Goal: Task Accomplishment & Management: Manage account settings

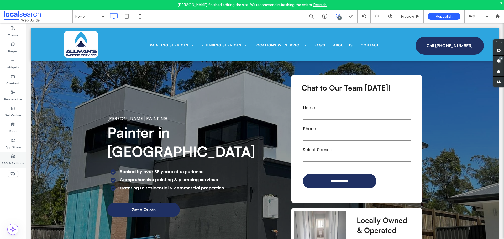
click at [18, 158] on div "SEO & Settings" at bounding box center [13, 160] width 26 height 16
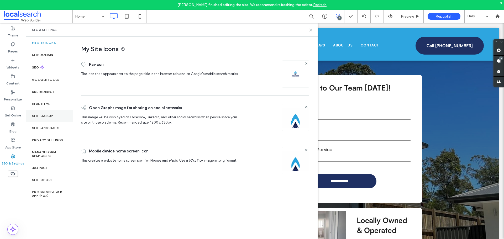
click at [40, 115] on label "Site Backup" at bounding box center [42, 116] width 21 height 4
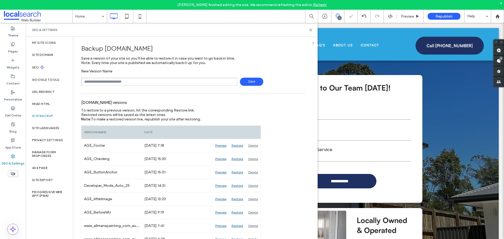
click at [94, 83] on input "text" at bounding box center [159, 82] width 156 height 8
type input "**********"
click at [247, 81] on span "Save" at bounding box center [251, 82] width 23 height 8
drag, startPoint x: 310, startPoint y: 30, endPoint x: 270, endPoint y: 16, distance: 43.0
click at [310, 30] on icon at bounding box center [311, 30] width 4 height 4
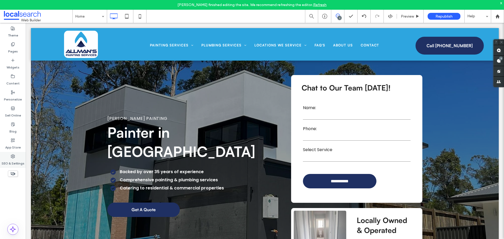
click at [13, 159] on label "SEO & Settings" at bounding box center [13, 162] width 23 height 7
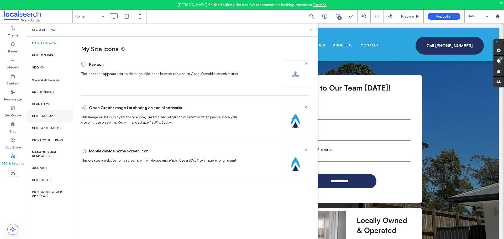
click at [39, 119] on div "Site Backup" at bounding box center [49, 116] width 47 height 12
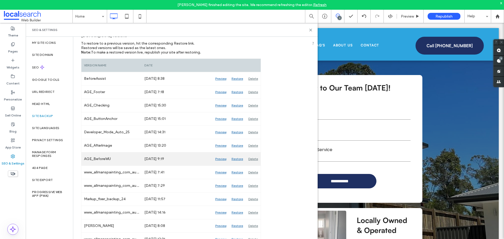
scroll to position [79, 0]
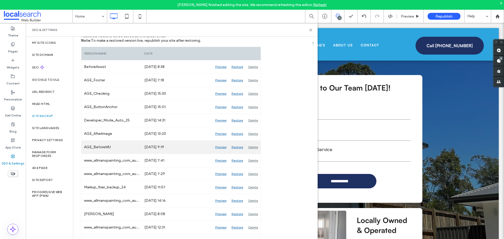
click at [220, 147] on div "Preview" at bounding box center [221, 147] width 16 height 13
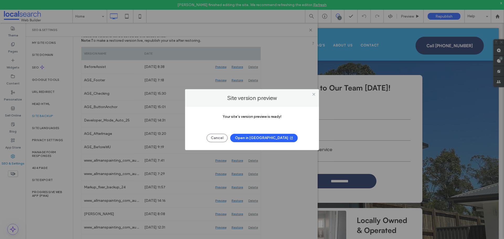
click at [290, 139] on icon "button" at bounding box center [292, 138] width 4 height 4
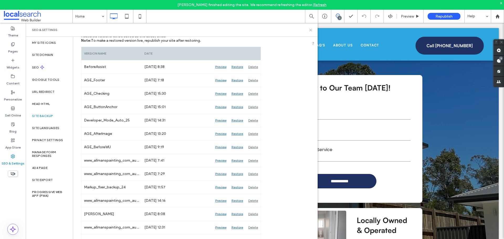
click at [312, 29] on use at bounding box center [311, 30] width 2 height 2
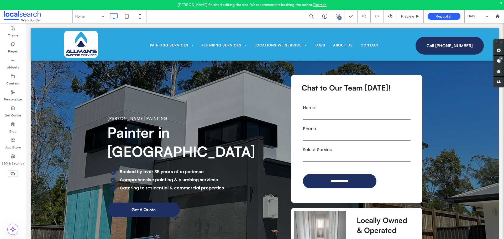
click at [502, 3] on div "x" at bounding box center [502, 3] width 2 height 4
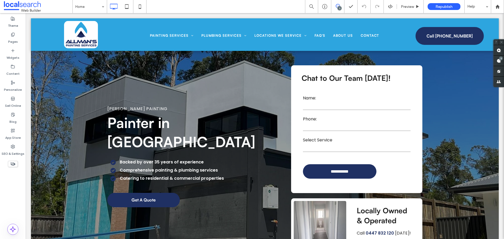
click at [337, 4] on use at bounding box center [338, 6] width 4 height 4
click at [337, 4] on icon at bounding box center [338, 6] width 4 height 4
click at [500, 59] on div "3" at bounding box center [501, 58] width 4 height 4
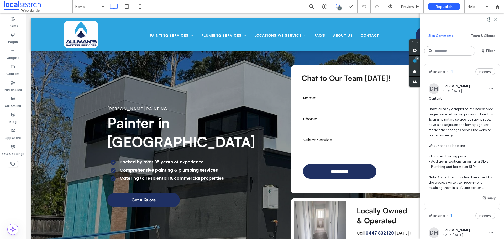
click at [497, 18] on icon at bounding box center [496, 19] width 4 height 4
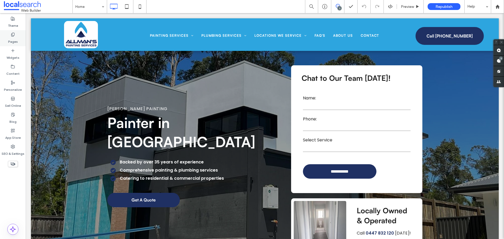
click at [9, 30] on div "Pages" at bounding box center [13, 38] width 26 height 16
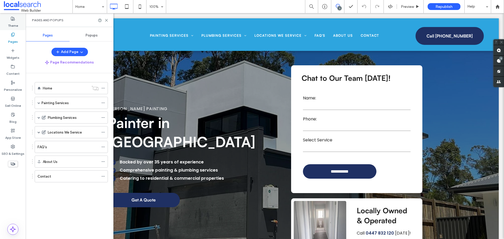
click at [12, 18] on icon at bounding box center [13, 19] width 4 height 4
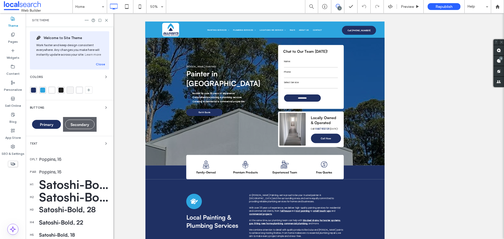
click at [33, 92] on div "rgba(31, 48, 99, 1)" at bounding box center [33, 90] width 5 height 5
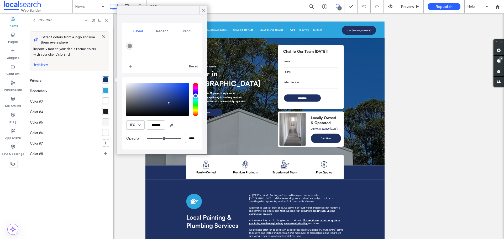
click at [104, 90] on div "rgba(45, 165, 223, 1)" at bounding box center [105, 90] width 5 height 5
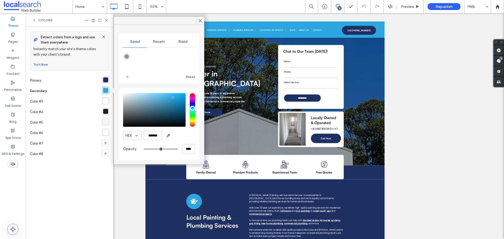
click at [107, 83] on div "rgba(31, 48, 99, 1)" at bounding box center [105, 79] width 7 height 7
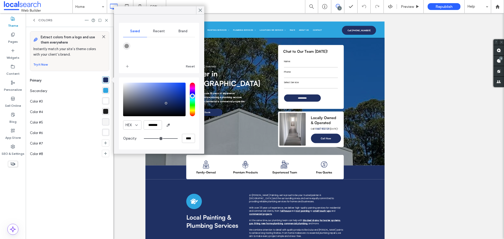
click at [104, 90] on div "rgba(45, 165, 223, 1)" at bounding box center [105, 90] width 5 height 5
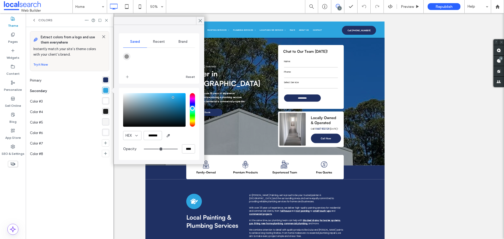
click at [105, 102] on div "rgba(255, 255, 255, 1)" at bounding box center [105, 101] width 5 height 5
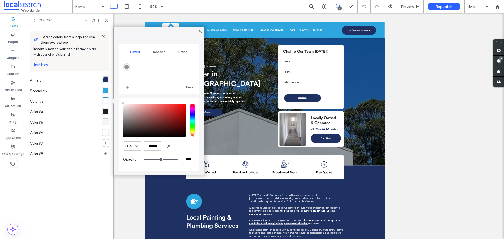
click at [104, 110] on div "rgba(30, 30, 30, 1)" at bounding box center [105, 111] width 5 height 5
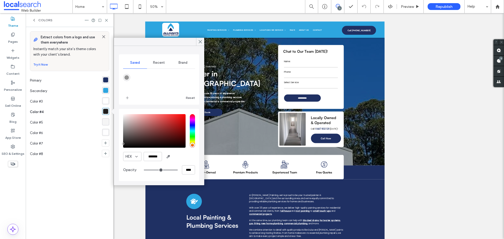
click at [106, 122] on div "rgba(245, 245, 245, 1)" at bounding box center [105, 122] width 5 height 5
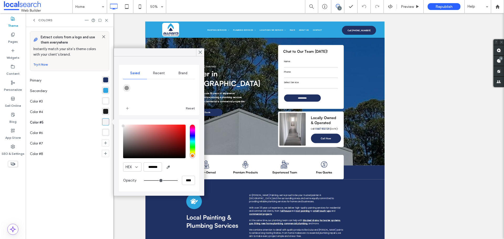
click at [105, 135] on div "rgba(255, 255, 255, 0.9)" at bounding box center [105, 132] width 7 height 7
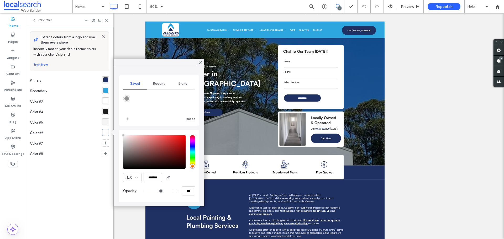
click at [45, 22] on span "Colors" at bounding box center [45, 20] width 14 height 4
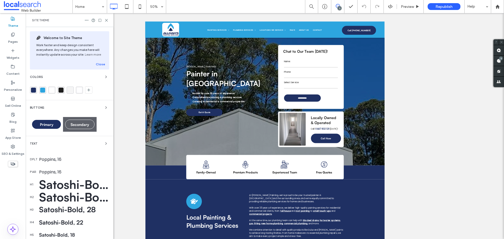
drag, startPoint x: 44, startPoint y: 143, endPoint x: 48, endPoint y: 151, distance: 9.0
click at [44, 143] on div "Text" at bounding box center [69, 144] width 79 height 6
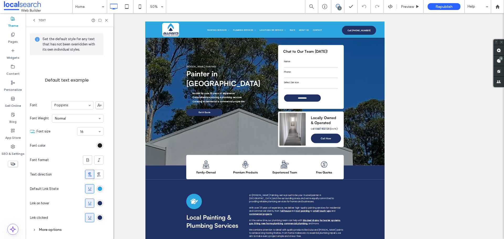
scroll to position [23, 0]
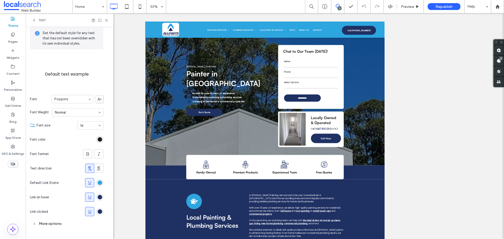
click at [38, 20] on div "Text" at bounding box center [39, 20] width 14 height 4
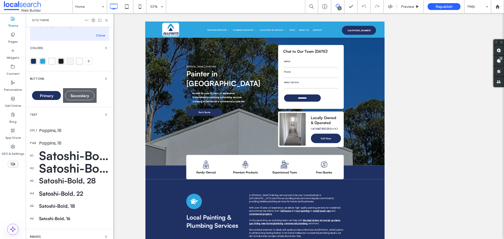
scroll to position [0, 0]
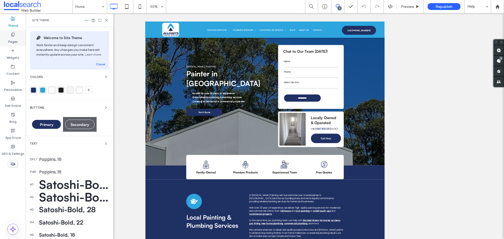
click at [16, 34] on div "Pages" at bounding box center [13, 38] width 26 height 16
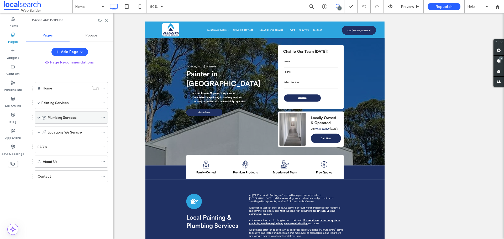
click at [38, 118] on span at bounding box center [39, 117] width 3 height 3
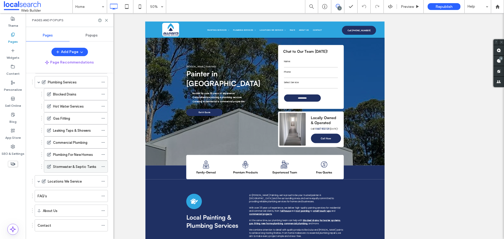
scroll to position [44, 0]
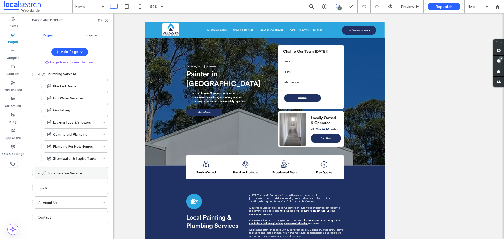
click at [38, 173] on span at bounding box center [39, 173] width 3 height 3
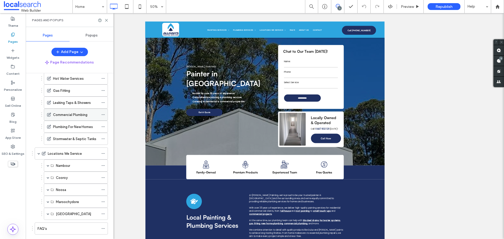
scroll to position [104, 0]
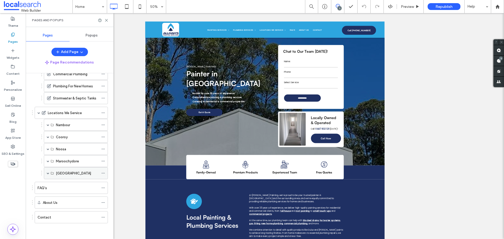
click at [47, 173] on span at bounding box center [48, 173] width 3 height 3
drag, startPoint x: 107, startPoint y: 22, endPoint x: 153, endPoint y: 10, distance: 47.8
click at [107, 22] on icon at bounding box center [107, 20] width 4 height 4
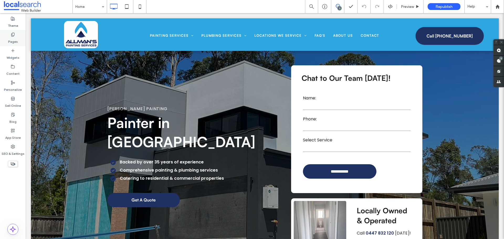
click at [6, 41] on div "Pages" at bounding box center [13, 38] width 26 height 16
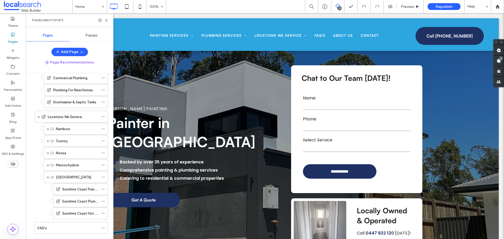
scroll to position [140, 0]
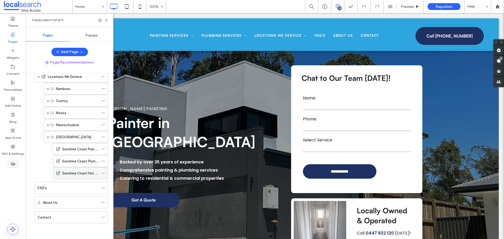
click at [103, 173] on icon at bounding box center [103, 174] width 4 height 4
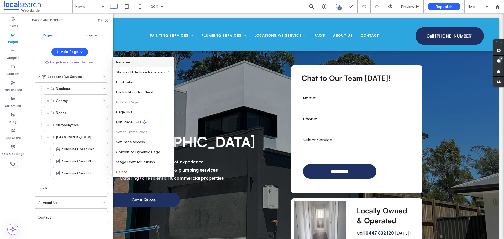
click at [148, 65] on div "Rename" at bounding box center [143, 63] width 61 height 10
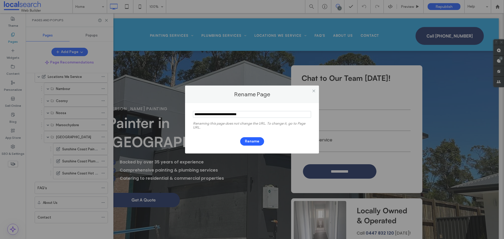
drag, startPoint x: 237, startPoint y: 113, endPoint x: 267, endPoint y: 116, distance: 30.4
click at [267, 116] on input "notEmpty" at bounding box center [252, 114] width 118 height 7
type input "**********"
click at [264, 125] on label "Renaming this page does not change the URL. To change it, go to Page URL." at bounding box center [252, 127] width 118 height 11
click at [256, 138] on button "Rename" at bounding box center [252, 141] width 24 height 8
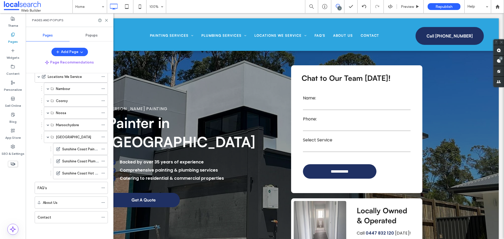
click at [97, 32] on div "Popups" at bounding box center [92, 36] width 44 height 12
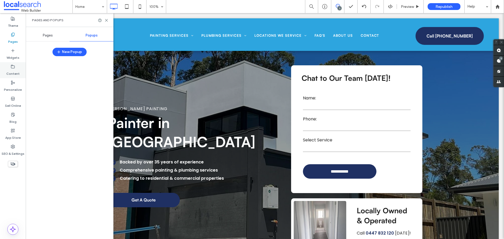
click at [12, 68] on use at bounding box center [12, 66] width 3 height 3
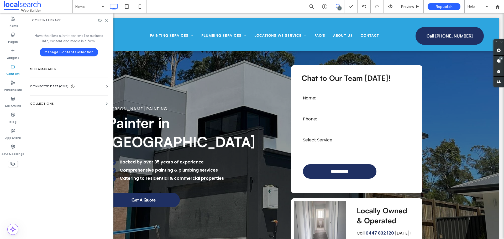
click at [48, 86] on span "CONNECTED DATA (CMS)" at bounding box center [49, 86] width 39 height 5
click at [49, 98] on label "Business Info" at bounding box center [69, 99] width 71 height 4
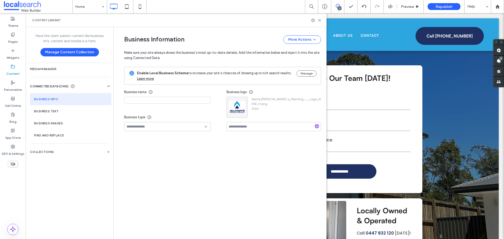
type input "**********"
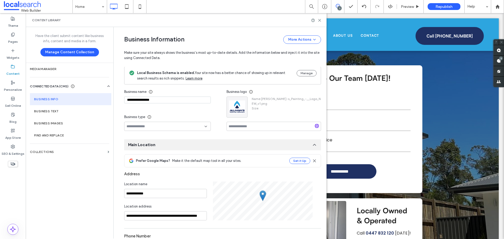
scroll to position [0, 0]
click at [237, 124] on input at bounding box center [274, 126] width 95 height 9
paste input "**********"
type input "**********"
click at [223, 131] on div "**********" at bounding box center [175, 109] width 102 height 44
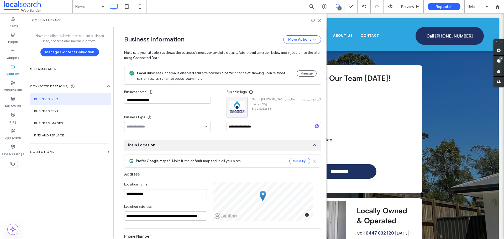
click at [91, 171] on div "Have the client submit content like business info, content and media in a form.…" at bounding box center [70, 132] width 88 height 211
click at [183, 109] on div "**********" at bounding box center [175, 109] width 102 height 44
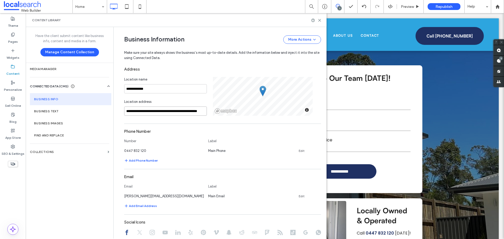
click at [177, 112] on input "**********" at bounding box center [165, 111] width 83 height 9
paste input
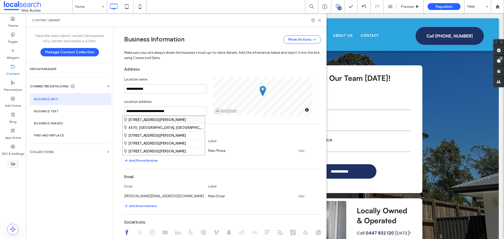
click at [170, 121] on div "2 Bennett Street, Gympie Queensland 4570, Australia" at bounding box center [164, 120] width 82 height 8
type input "**********"
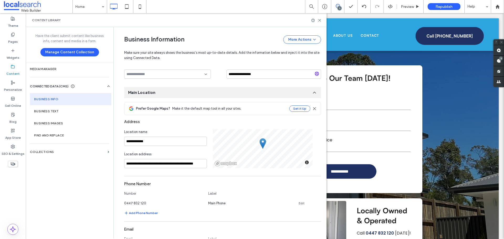
scroll to position [131, 0]
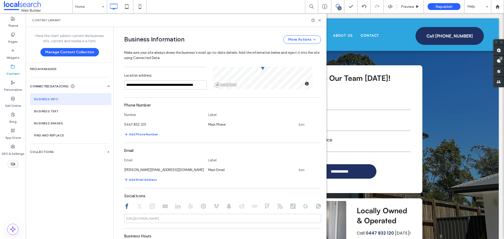
click at [116, 156] on div "**********" at bounding box center [218, 149] width 205 height 507
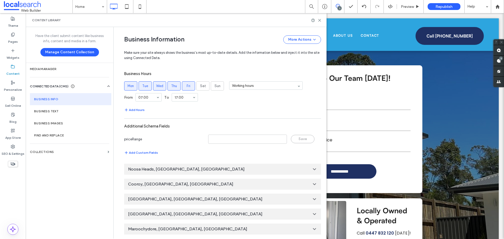
scroll to position [295, 0]
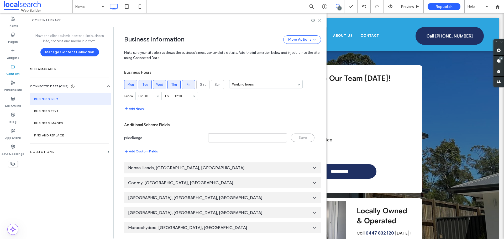
click at [321, 22] on icon at bounding box center [320, 20] width 4 height 4
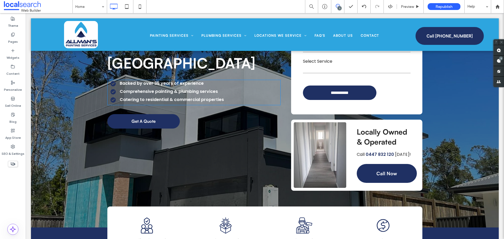
scroll to position [0, 0]
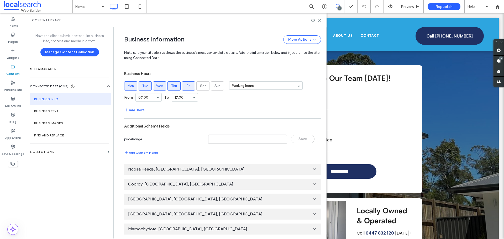
scroll to position [295, 0]
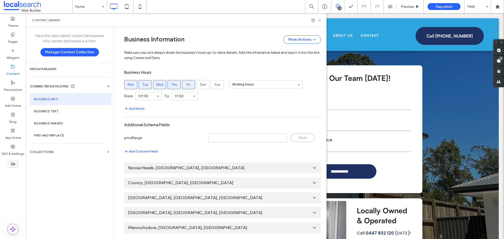
click at [320, 18] on icon at bounding box center [320, 20] width 4 height 4
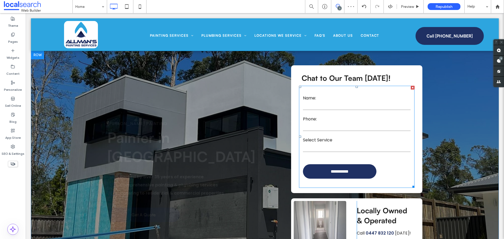
scroll to position [0, 0]
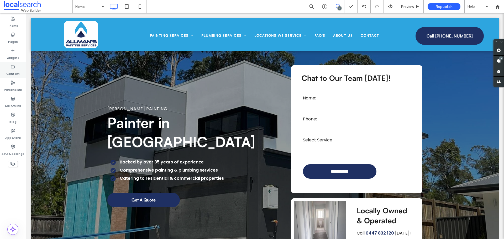
click at [14, 72] on label "Content" at bounding box center [12, 72] width 13 height 7
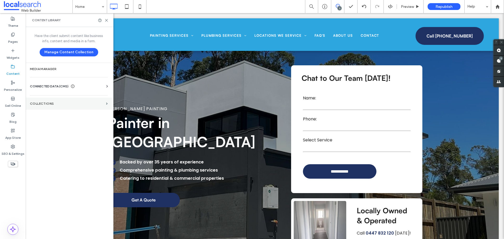
click at [51, 106] on section "Collections" at bounding box center [69, 104] width 86 height 12
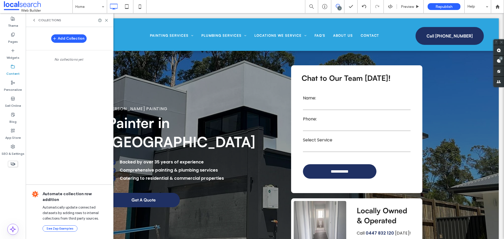
click at [36, 20] on icon at bounding box center [34, 20] width 4 height 4
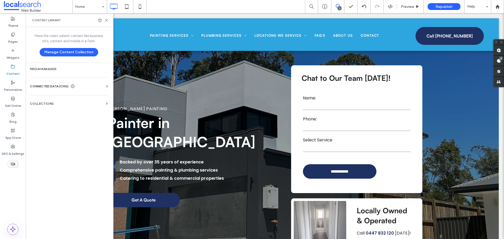
click at [44, 85] on span "CONNECTED DATA (CMS)" at bounding box center [49, 86] width 39 height 5
click at [13, 38] on label "Pages" at bounding box center [13, 40] width 10 height 7
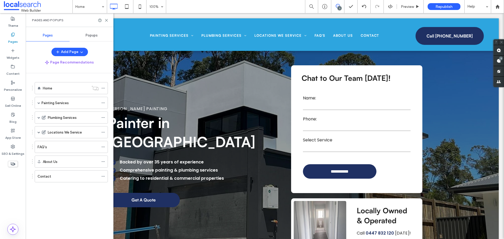
click at [81, 35] on div "Popups" at bounding box center [92, 36] width 44 height 12
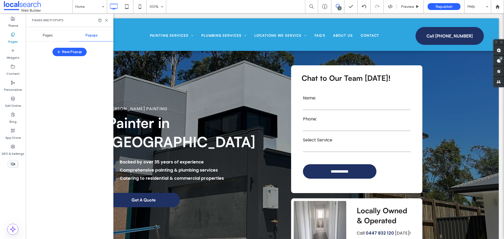
click at [50, 38] on div "Pages" at bounding box center [48, 36] width 44 height 12
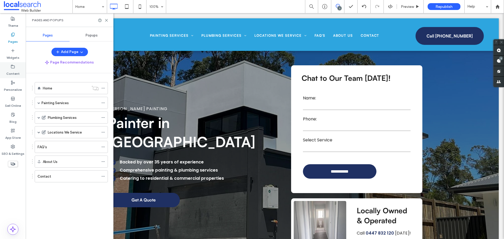
click at [10, 71] on label "Content" at bounding box center [12, 72] width 13 height 7
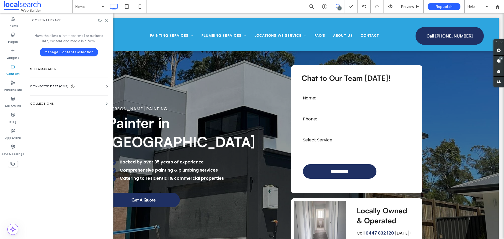
click at [50, 87] on span "CONNECTED DATA (CMS)" at bounding box center [49, 86] width 39 height 5
click at [55, 153] on label "Collections" at bounding box center [67, 152] width 74 height 4
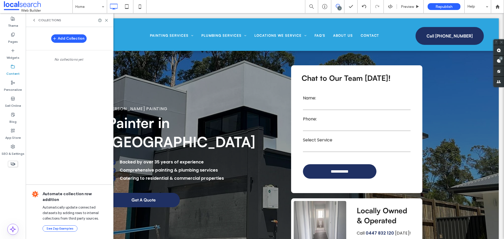
click at [43, 20] on span "Collections" at bounding box center [49, 20] width 23 height 4
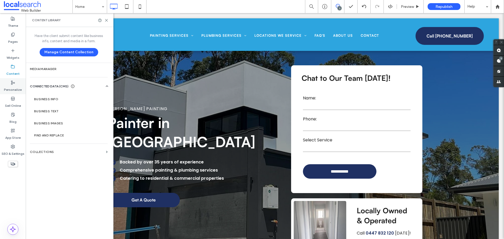
click at [13, 87] on label "Personalize" at bounding box center [13, 88] width 18 height 7
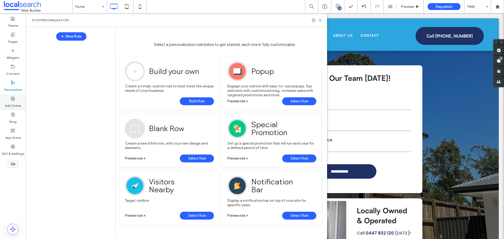
click at [13, 100] on use at bounding box center [12, 98] width 3 height 3
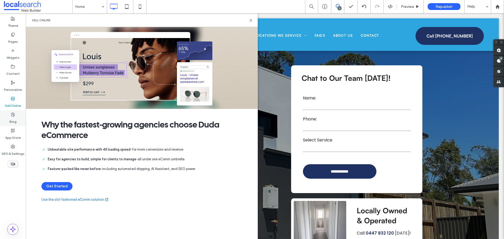
click at [14, 119] on label "Blog" at bounding box center [12, 120] width 7 height 7
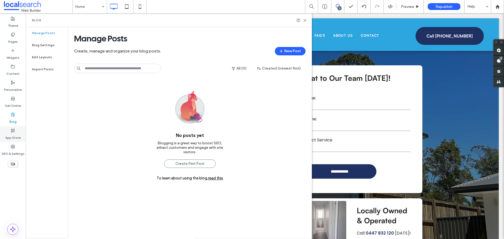
click at [13, 135] on label "App Store" at bounding box center [13, 136] width 16 height 7
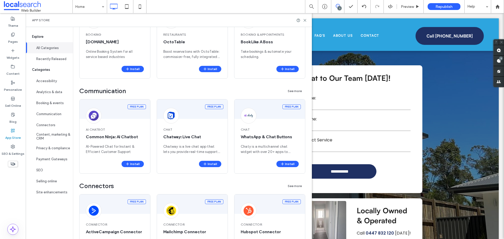
scroll to position [236, 0]
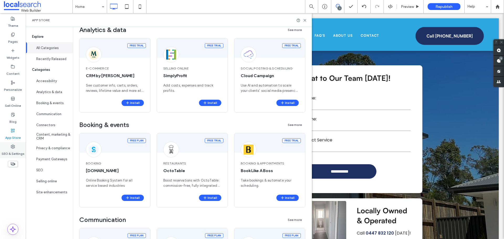
click at [12, 147] on icon at bounding box center [13, 147] width 4 height 4
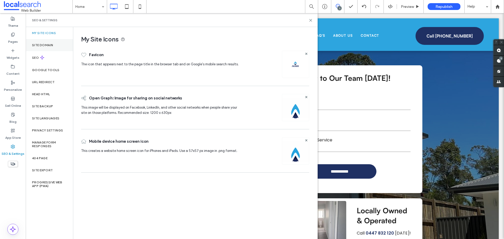
click at [61, 45] on div "Site Domain" at bounding box center [49, 45] width 47 height 12
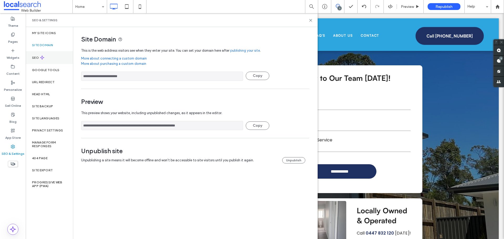
click at [57, 59] on div "SEO" at bounding box center [49, 57] width 47 height 13
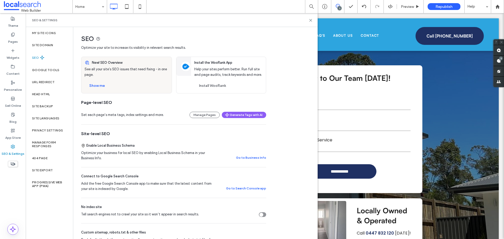
scroll to position [0, 0]
drag, startPoint x: 12, startPoint y: 40, endPoint x: 29, endPoint y: 83, distance: 45.5
click at [12, 40] on label "Pages" at bounding box center [13, 40] width 10 height 7
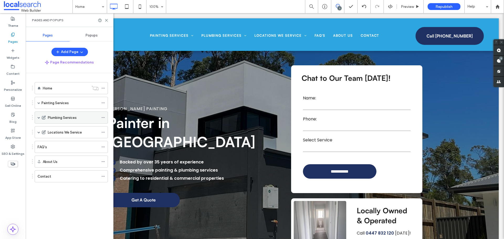
click at [39, 116] on span at bounding box center [39, 118] width 3 height 12
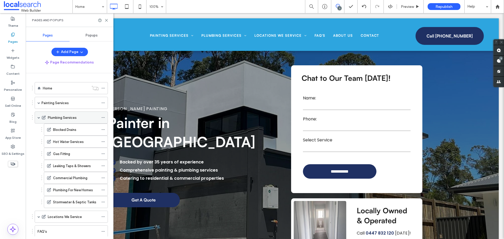
click at [102, 117] on icon at bounding box center [103, 118] width 4 height 4
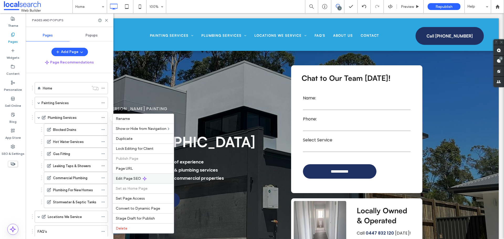
click at [126, 174] on div "Edit Page SEO" at bounding box center [143, 179] width 61 height 10
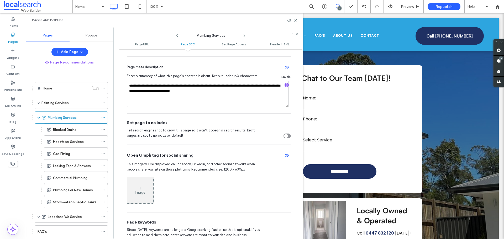
scroll to position [158, 0]
click at [12, 147] on use at bounding box center [13, 147] width 4 height 4
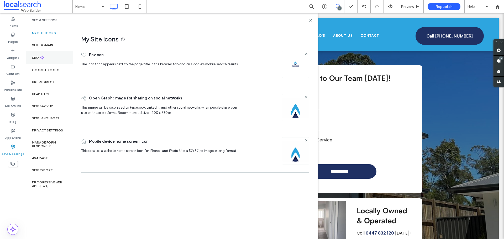
click at [47, 56] on div "SEO" at bounding box center [49, 57] width 47 height 13
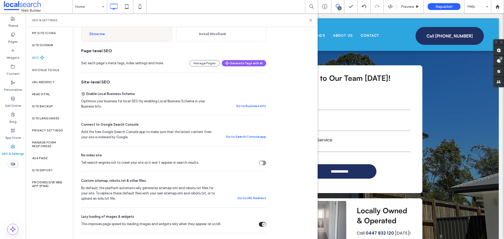
scroll to position [0, 0]
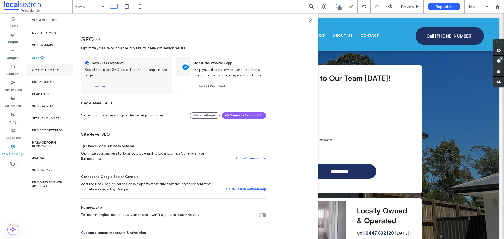
click at [57, 72] on label "Google Tools" at bounding box center [46, 70] width 28 height 4
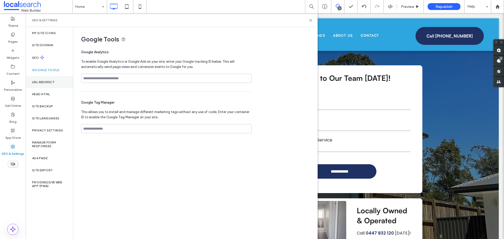
click at [49, 82] on label "URL Redirect" at bounding box center [43, 82] width 23 height 4
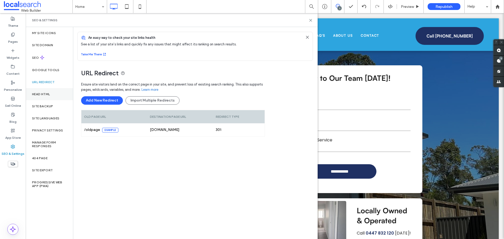
click at [47, 99] on div "Head HTML" at bounding box center [49, 94] width 47 height 12
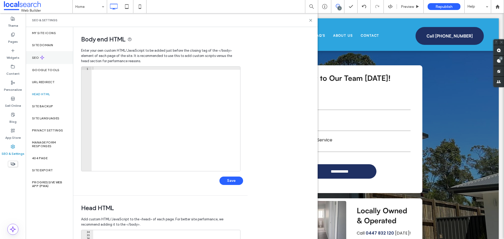
click at [47, 59] on div "SEO" at bounding box center [49, 57] width 47 height 13
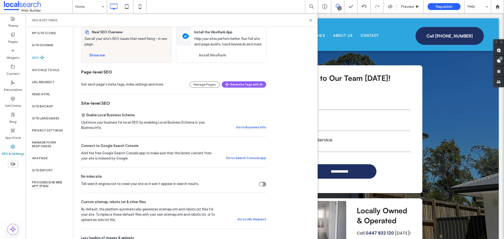
scroll to position [26, 0]
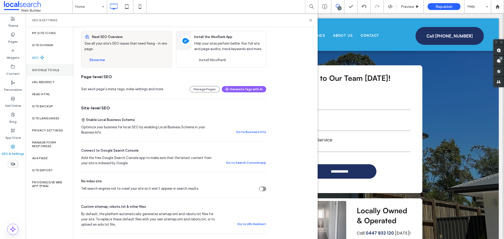
click at [47, 65] on div "Google Tools" at bounding box center [49, 70] width 47 height 12
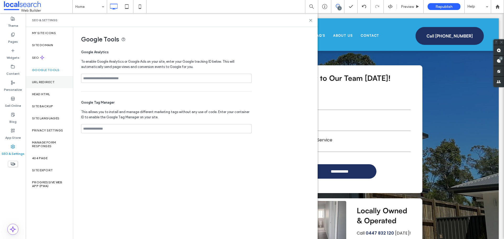
click at [47, 81] on label "URL Redirect" at bounding box center [43, 82] width 23 height 4
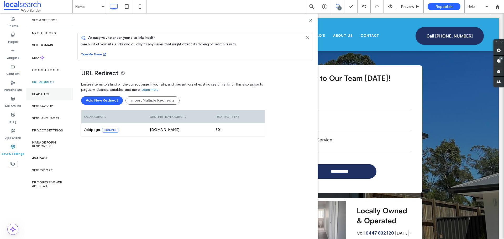
click at [50, 93] on label "Head HTML" at bounding box center [41, 94] width 18 height 4
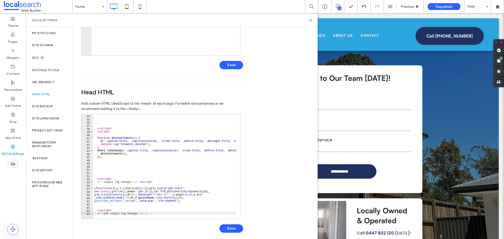
scroll to position [121, 0]
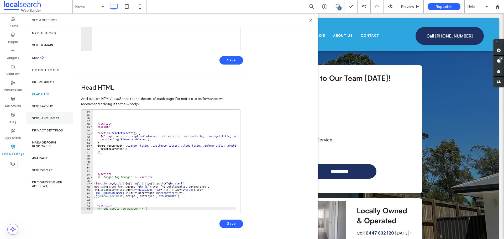
click at [44, 119] on label "Site Languages" at bounding box center [46, 119] width 28 height 4
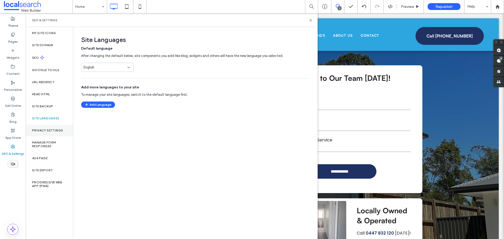
click at [42, 131] on label "Privacy Settings" at bounding box center [47, 131] width 31 height 4
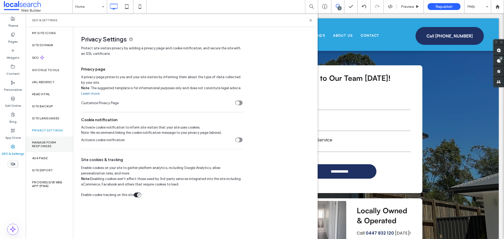
click at [51, 148] on label "Manage Form Responses" at bounding box center [49, 144] width 35 height 7
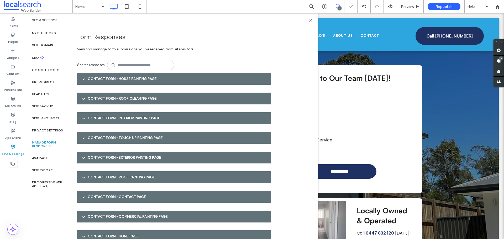
click at [116, 120] on div "Contact Form - Interior Painting page" at bounding box center [174, 118] width 194 height 12
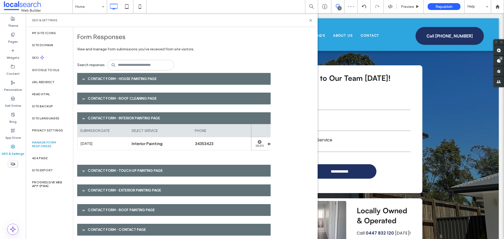
click at [104, 119] on div "Contact Form - Interior Painting page" at bounding box center [174, 118] width 194 height 12
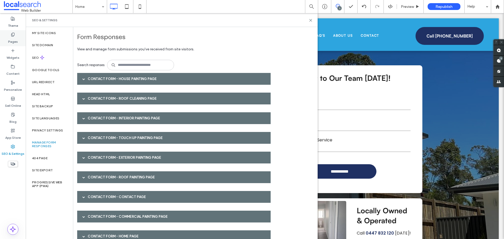
click at [16, 42] on label "Pages" at bounding box center [13, 40] width 10 height 7
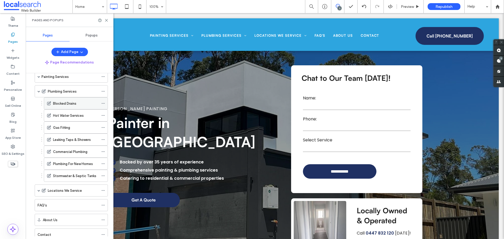
scroll to position [44, 0]
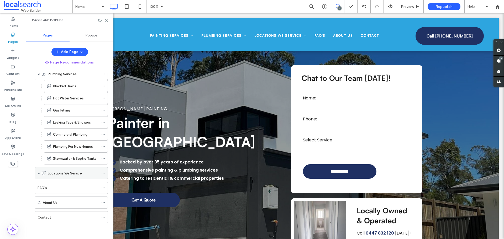
click at [40, 172] on span at bounding box center [39, 173] width 3 height 3
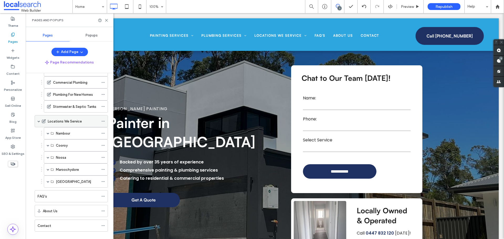
scroll to position [96, 0]
click at [45, 133] on div "Nambour" at bounding box center [76, 133] width 64 height 12
click at [47, 133] on span at bounding box center [48, 133] width 3 height 3
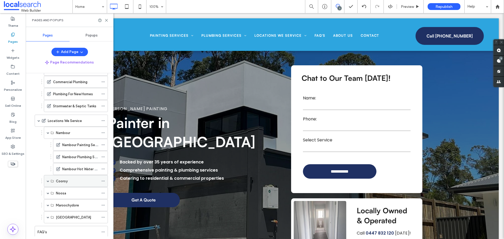
click at [48, 181] on span at bounding box center [48, 181] width 3 height 3
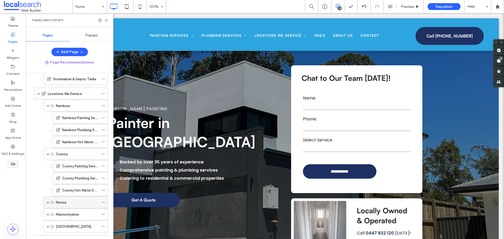
scroll to position [149, 0]
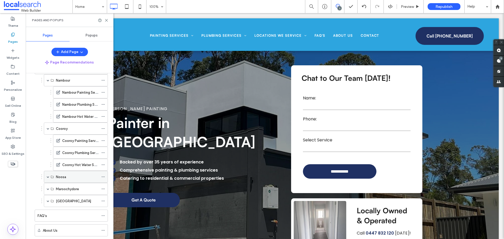
click at [47, 177] on span at bounding box center [48, 177] width 3 height 3
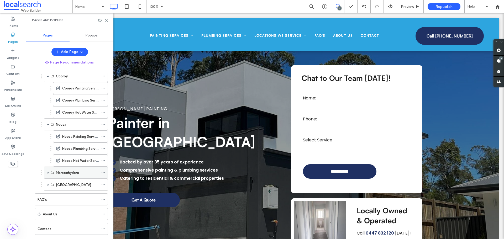
click at [49, 172] on span at bounding box center [48, 173] width 3 height 3
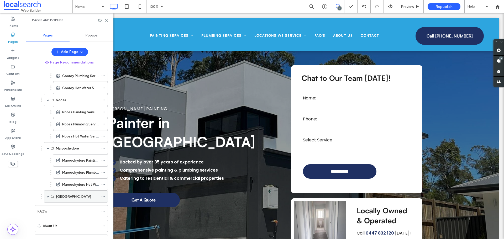
scroll to position [249, 0]
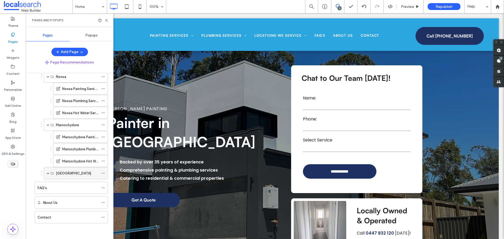
click at [49, 172] on span at bounding box center [48, 174] width 3 height 12
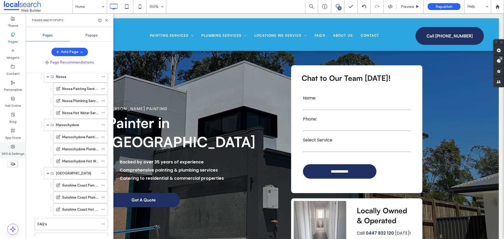
click at [16, 152] on label "SEO & Settings" at bounding box center [13, 152] width 23 height 7
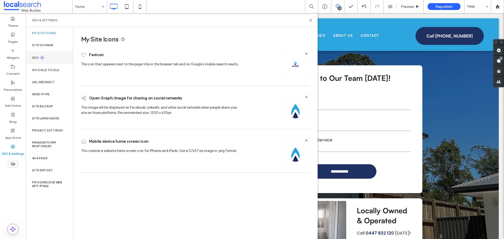
click at [48, 54] on div "SEO" at bounding box center [49, 57] width 47 height 13
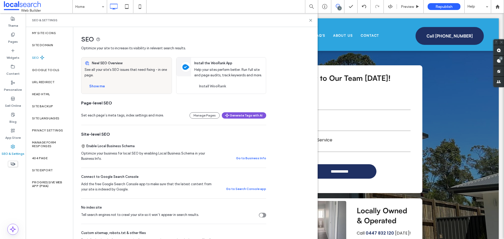
click at [259, 115] on button "Generate Tags with AI" at bounding box center [244, 115] width 44 height 6
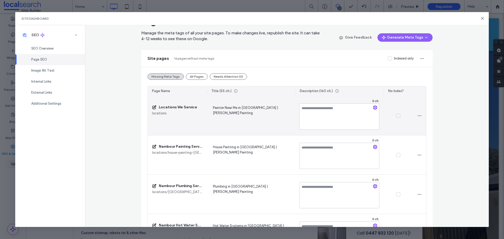
scroll to position [26, 0]
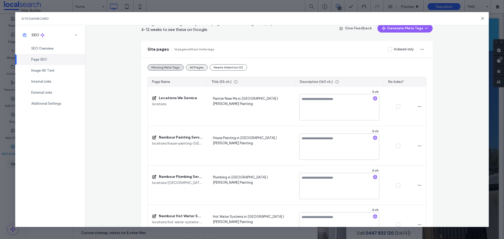
click at [193, 68] on button "All Pages" at bounding box center [197, 67] width 22 height 6
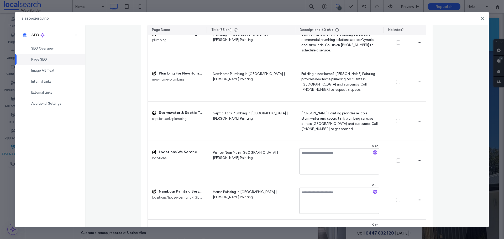
scroll to position [668, 0]
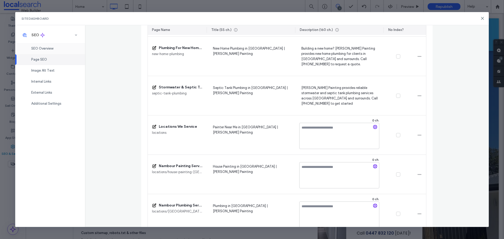
click at [55, 48] on div "SEO Overview" at bounding box center [50, 48] width 70 height 11
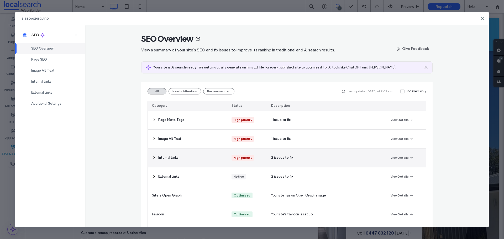
click at [171, 156] on span "Internal Links" at bounding box center [168, 157] width 20 height 5
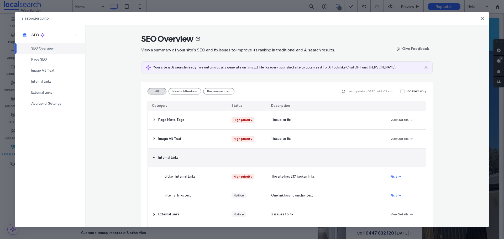
click at [171, 156] on span "Internal Links" at bounding box center [168, 157] width 20 height 5
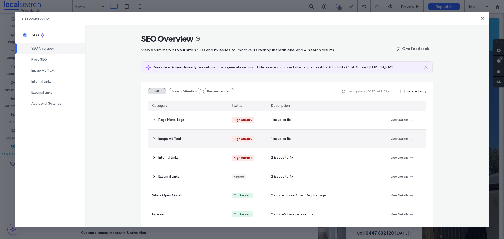
click at [169, 140] on span "Image Alt Text" at bounding box center [169, 138] width 23 height 5
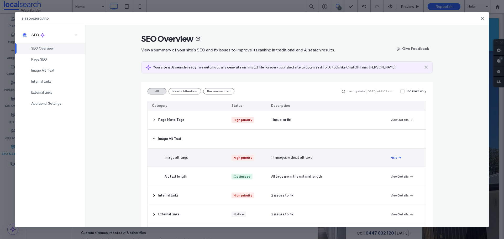
click at [391, 157] on button "Fix It" at bounding box center [396, 158] width 11 height 6
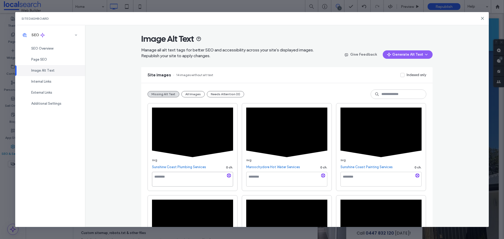
click at [169, 181] on textarea at bounding box center [192, 179] width 81 height 15
paste textarea "**********"
type textarea "**********"
click at [171, 190] on div "**********" at bounding box center [193, 147] width 90 height 88
click at [171, 183] on textarea at bounding box center [192, 179] width 81 height 15
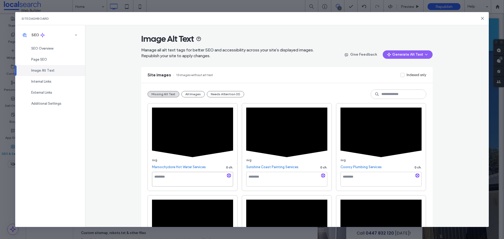
paste textarea "**********"
type textarea "**********"
click at [171, 182] on textarea at bounding box center [192, 179] width 81 height 15
paste textarea "**********"
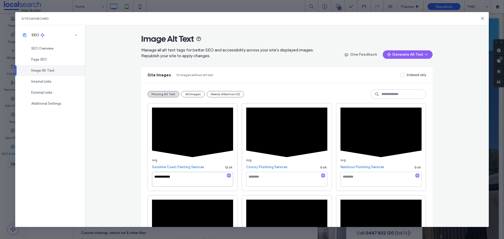
type textarea "**********"
click at [169, 189] on div "**********" at bounding box center [192, 180] width 81 height 17
click at [167, 181] on textarea at bounding box center [192, 179] width 81 height 15
paste textarea "**********"
type textarea "**********"
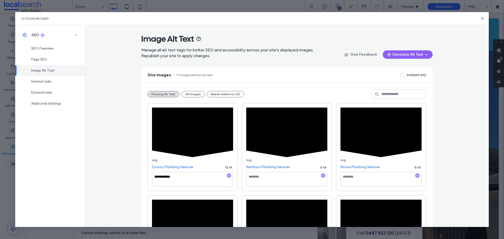
click at [166, 189] on div "**********" at bounding box center [193, 147] width 90 height 88
click at [166, 181] on textarea at bounding box center [192, 179] width 81 height 15
paste textarea "**********"
type textarea "**********"
click at [165, 190] on div "**********" at bounding box center [193, 147] width 90 height 88
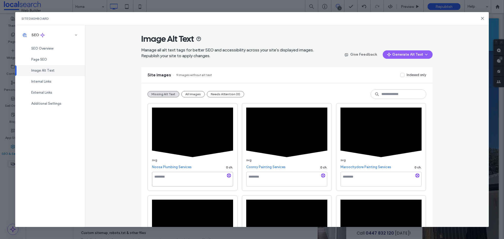
click at [166, 182] on textarea at bounding box center [192, 179] width 81 height 15
paste textarea "**********"
type textarea "**********"
click at [166, 189] on div "**********" at bounding box center [193, 147] width 90 height 88
click at [166, 184] on textarea at bounding box center [192, 179] width 81 height 15
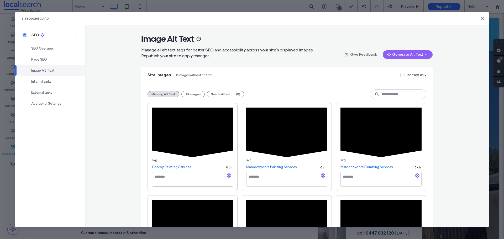
paste textarea "**********"
type textarea "**********"
click at [165, 189] on div "**********" at bounding box center [193, 147] width 90 height 88
click at [166, 182] on textarea at bounding box center [192, 179] width 81 height 15
paste textarea "**********"
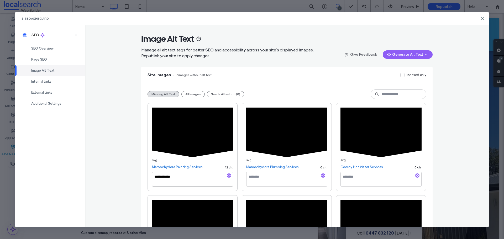
click at [166, 186] on textarea "**********" at bounding box center [192, 179] width 81 height 15
type textarea "**********"
click at [168, 196] on div "svg Sunshine Coast Hot Water Services 0 ch." at bounding box center [193, 239] width 90 height 88
click at [169, 176] on textarea at bounding box center [192, 179] width 81 height 15
paste textarea "**********"
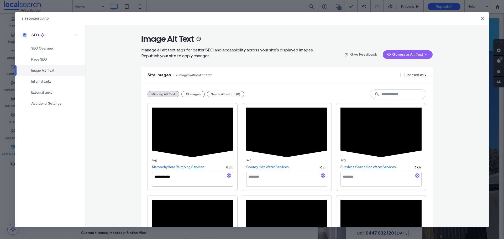
type textarea "**********"
click at [168, 190] on div "**********" at bounding box center [193, 147] width 90 height 88
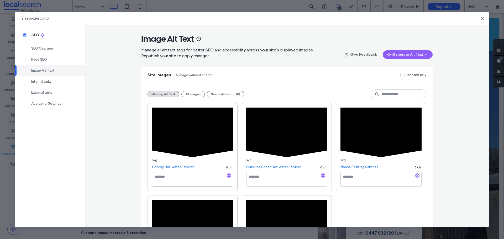
click at [171, 182] on textarea at bounding box center [192, 179] width 81 height 15
paste textarea "**********"
type textarea "**********"
click at [168, 189] on div "**********" at bounding box center [193, 147] width 90 height 88
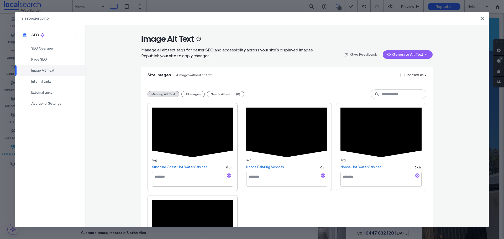
click at [168, 182] on textarea at bounding box center [192, 179] width 81 height 15
paste textarea "**********"
type textarea "**********"
click at [164, 192] on div "**********" at bounding box center [287, 193] width 279 height 180
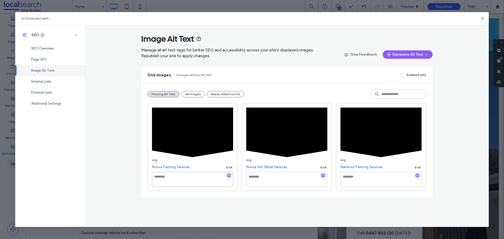
click at [165, 183] on textarea at bounding box center [192, 179] width 81 height 15
paste textarea "**********"
type textarea "**********"
click at [162, 192] on div "**********" at bounding box center [287, 140] width 292 height 114
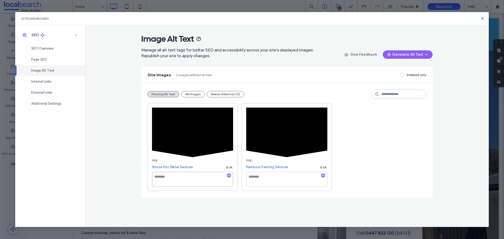
click at [164, 183] on textarea at bounding box center [192, 179] width 81 height 15
paste textarea "**********"
type textarea "**********"
click at [163, 190] on div "**********" at bounding box center [193, 147] width 90 height 88
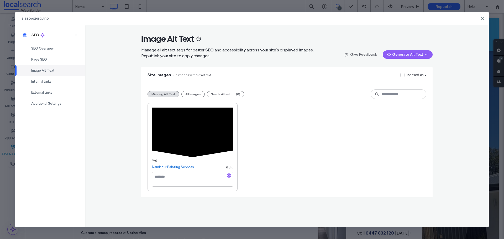
click at [163, 185] on textarea at bounding box center [192, 179] width 81 height 15
paste textarea "**********"
type textarea "**********"
click at [163, 189] on div "**********" at bounding box center [193, 147] width 90 height 88
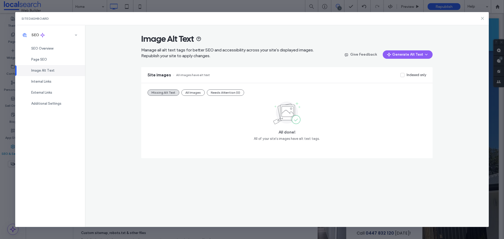
click at [482, 17] on icon at bounding box center [483, 18] width 4 height 4
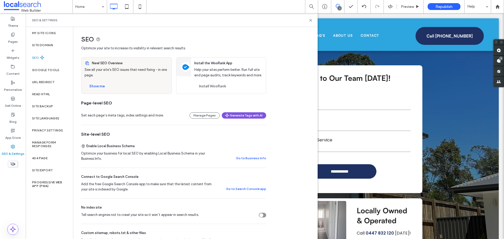
click at [257, 115] on button "Generate Tags with AI" at bounding box center [244, 115] width 44 height 6
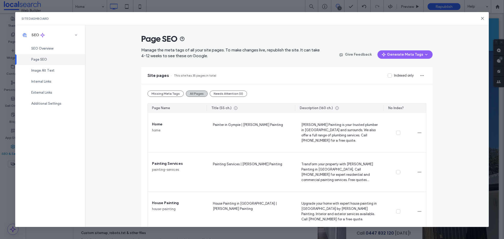
click at [193, 95] on button "All Pages" at bounding box center [197, 94] width 22 height 6
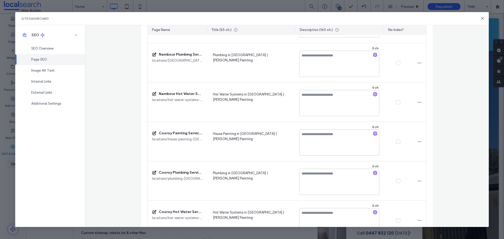
scroll to position [799, 0]
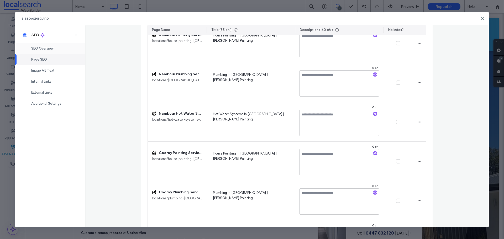
click at [48, 46] on div "SEO Overview" at bounding box center [50, 48] width 70 height 11
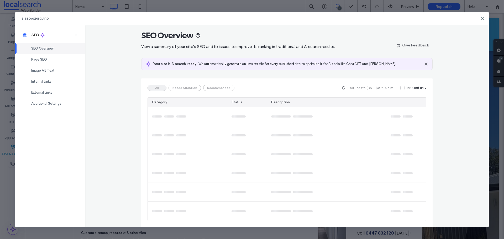
scroll to position [0, 0]
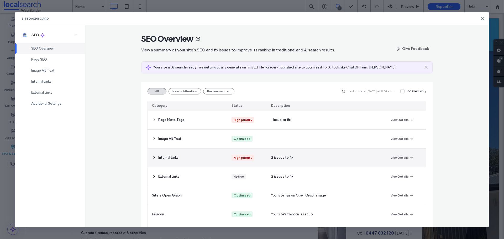
click at [161, 156] on span "Internal Links" at bounding box center [168, 157] width 20 height 5
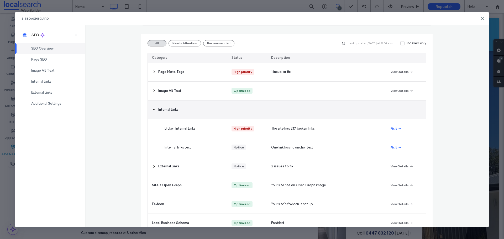
scroll to position [105, 0]
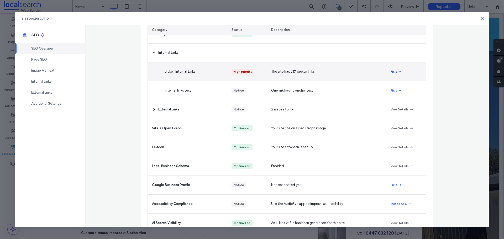
click at [391, 69] on button "Fix It" at bounding box center [396, 72] width 11 height 6
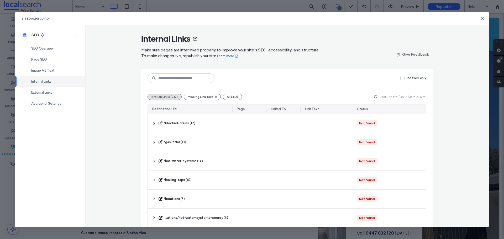
scroll to position [26, 0]
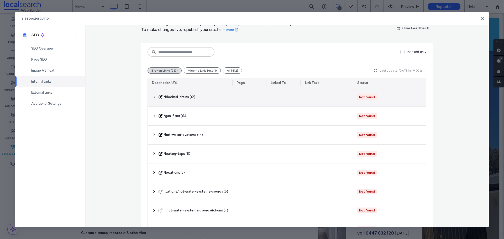
click at [173, 96] on span "‎ /blocked-drains ‎" at bounding box center [176, 97] width 25 height 5
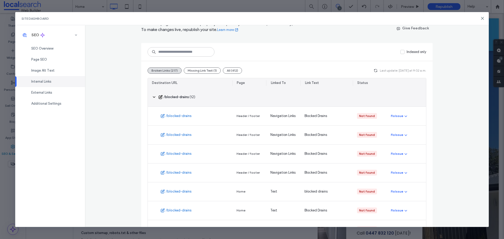
click at [173, 96] on span "‎ /blocked-drains ‎" at bounding box center [176, 97] width 25 height 5
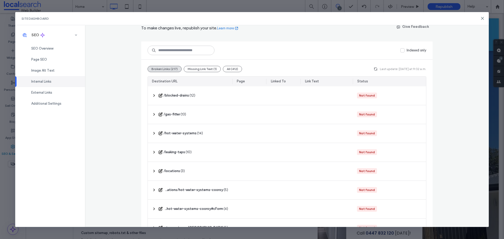
scroll to position [27, 0]
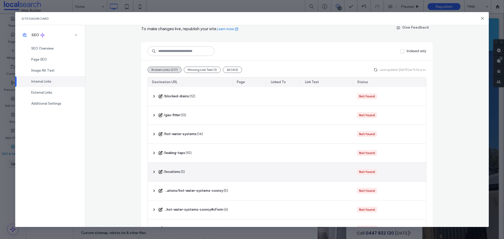
click at [175, 171] on span "‎ /locations ‎" at bounding box center [172, 171] width 17 height 5
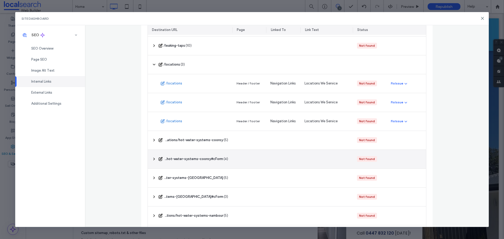
scroll to position [132, 0]
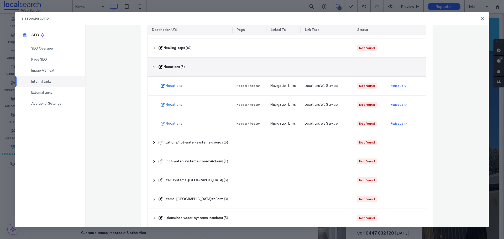
click at [181, 66] on span "( 3 )" at bounding box center [183, 66] width 4 height 5
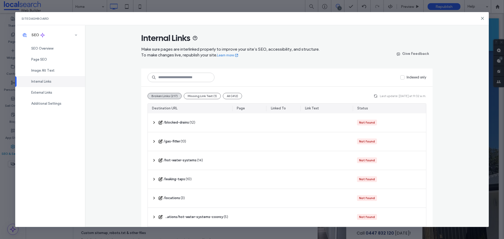
scroll to position [0, 0]
click at [58, 51] on div "SEO Overview" at bounding box center [50, 48] width 70 height 11
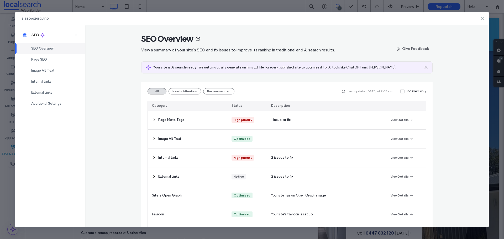
click at [482, 18] on icon at bounding box center [483, 18] width 4 height 4
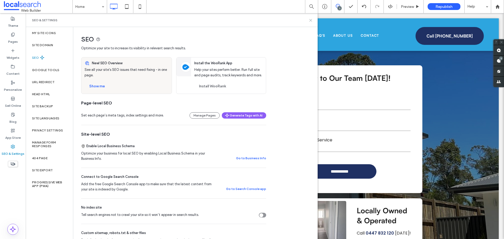
click at [311, 20] on use at bounding box center [311, 20] width 2 height 2
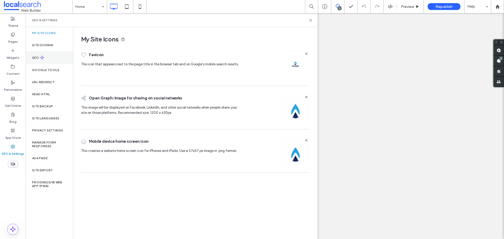
click at [50, 57] on div "SEO" at bounding box center [49, 57] width 47 height 13
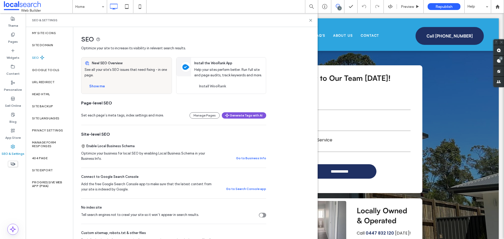
click at [251, 116] on button "Generate Tags with AI" at bounding box center [244, 115] width 44 height 6
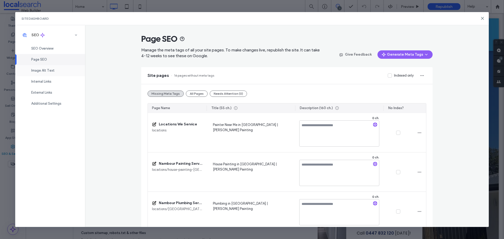
click at [46, 72] on span "Image Alt Text" at bounding box center [42, 71] width 23 height 4
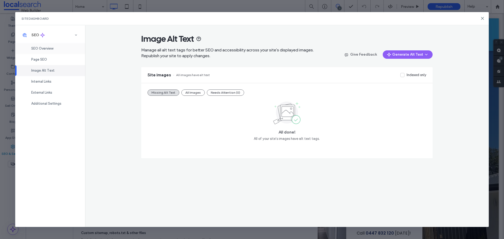
click at [41, 51] on div "SEO Overview" at bounding box center [50, 48] width 70 height 11
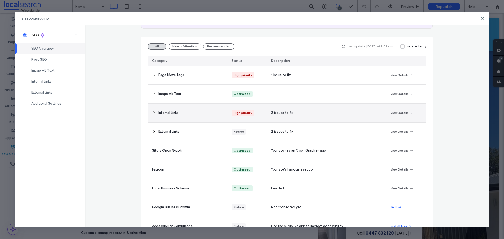
scroll to position [27, 0]
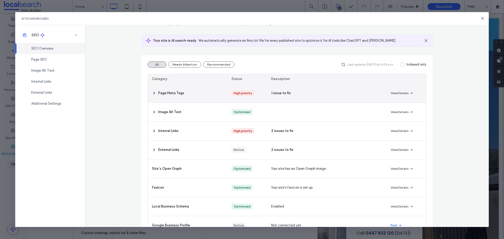
click at [170, 93] on span "Page Meta Tags" at bounding box center [171, 93] width 26 height 5
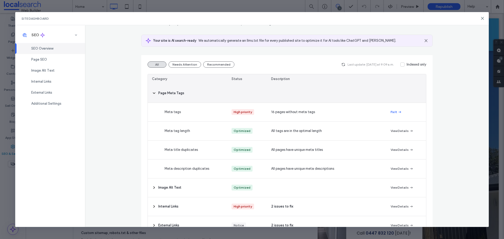
click at [170, 93] on span "Page Meta Tags" at bounding box center [171, 93] width 26 height 5
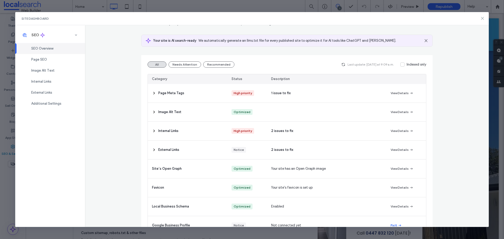
click at [483, 18] on icon at bounding box center [483, 18] width 4 height 4
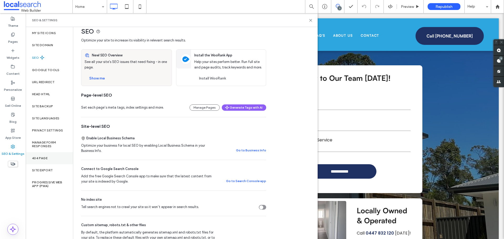
scroll to position [0, 0]
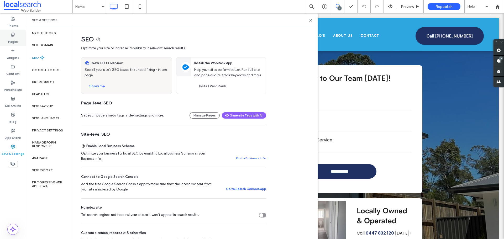
drag, startPoint x: 12, startPoint y: 18, endPoint x: 14, endPoint y: 33, distance: 15.0
click at [12, 18] on icon at bounding box center [13, 19] width 4 height 4
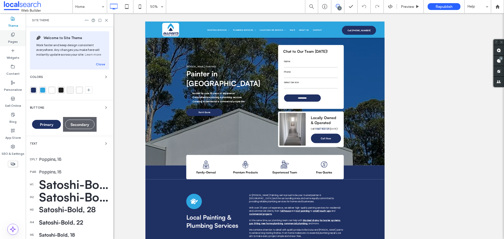
click at [14, 40] on label "Pages" at bounding box center [13, 40] width 10 height 7
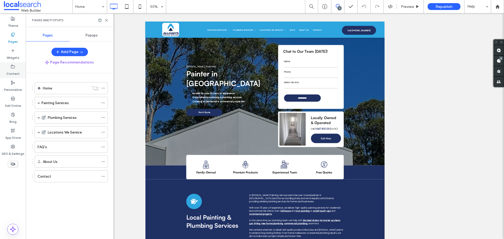
click at [10, 74] on label "Content" at bounding box center [12, 72] width 13 height 7
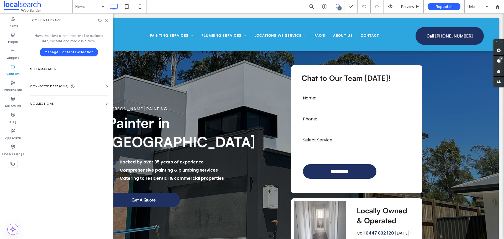
click at [45, 83] on div "CONNECTED DATA (CMS) Business Info Business Text Business Images Find and Repla…" at bounding box center [69, 87] width 86 height 14
click at [45, 85] on span "CONNECTED DATA (CMS)" at bounding box center [49, 86] width 39 height 5
click at [19, 89] on label "Personalize" at bounding box center [13, 88] width 18 height 7
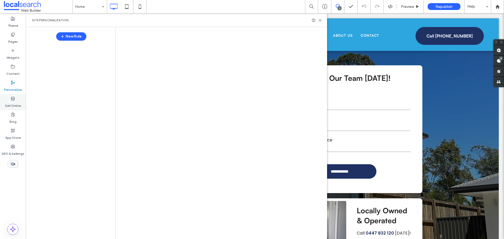
click at [16, 99] on div "Sell Online" at bounding box center [13, 102] width 26 height 16
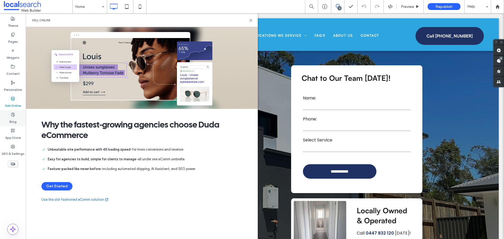
click at [15, 114] on div "Blog" at bounding box center [13, 118] width 26 height 16
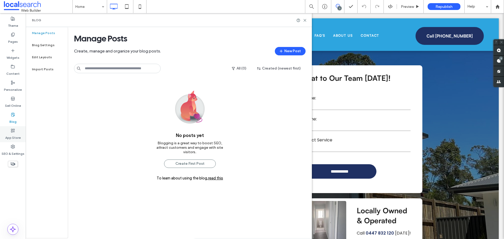
click at [16, 134] on label "App Store" at bounding box center [13, 136] width 16 height 7
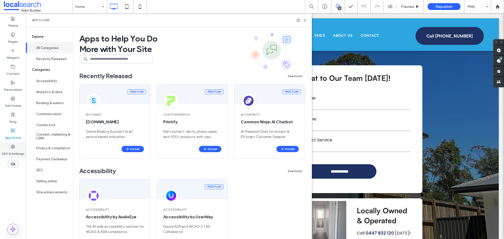
click at [14, 150] on label "SEO & Settings" at bounding box center [13, 152] width 23 height 7
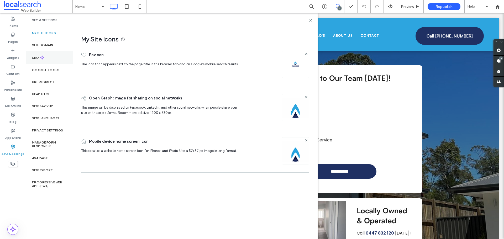
click at [50, 51] on div "SEO" at bounding box center [49, 57] width 47 height 13
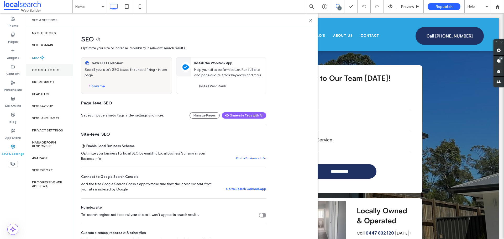
click at [49, 69] on label "Google Tools" at bounding box center [46, 70] width 28 height 4
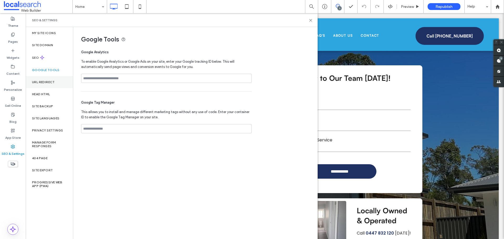
click at [49, 81] on label "URL Redirect" at bounding box center [43, 82] width 23 height 4
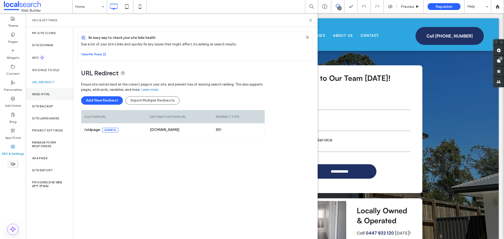
click at [50, 96] on label "Head HTML" at bounding box center [41, 94] width 18 height 4
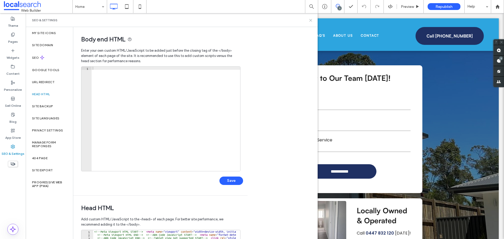
click at [311, 21] on icon at bounding box center [311, 20] width 4 height 4
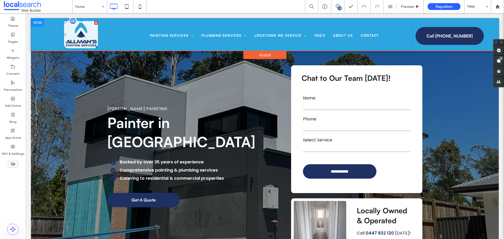
click at [79, 29] on img at bounding box center [81, 34] width 34 height 27
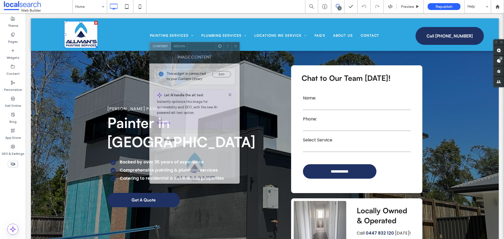
drag, startPoint x: 194, startPoint y: 50, endPoint x: 201, endPoint y: 49, distance: 7.4
click at [200, 49] on div at bounding box center [202, 46] width 28 height 8
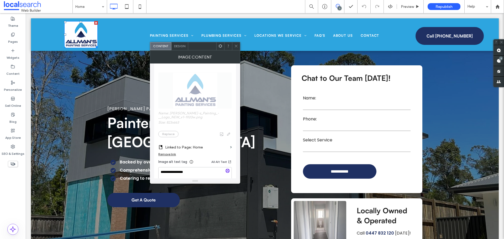
scroll to position [131, 0]
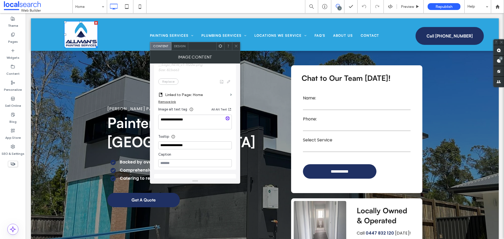
click at [236, 49] on span at bounding box center [236, 46] width 4 height 8
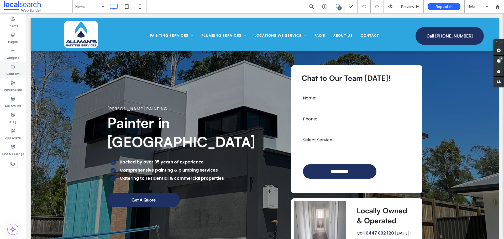
click at [20, 65] on div "Content" at bounding box center [13, 70] width 26 height 16
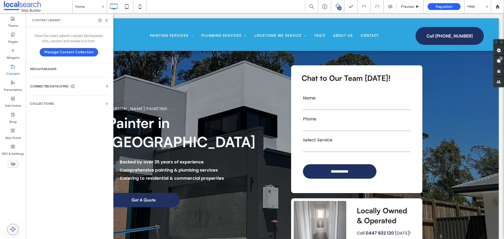
click at [47, 83] on div "CONNECTED DATA (CMS) Business Info Business Text Business Images Find and Repla…" at bounding box center [69, 87] width 86 height 14
click at [46, 85] on span "CONNECTED DATA (CMS)" at bounding box center [49, 86] width 39 height 5
click at [49, 102] on section "Business Info" at bounding box center [70, 99] width 80 height 12
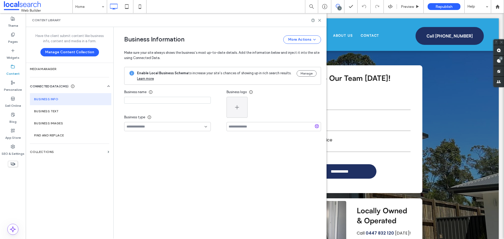
type input "**********"
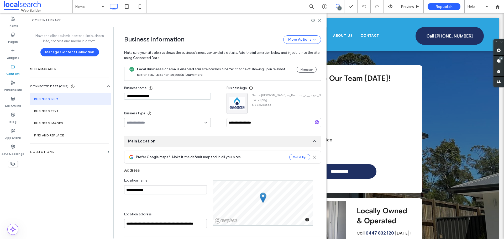
scroll to position [0, 0]
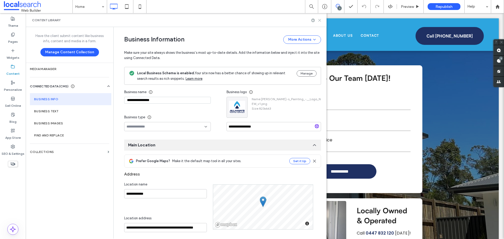
click at [320, 21] on use at bounding box center [320, 20] width 2 height 2
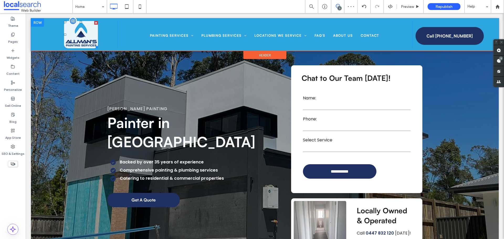
click at [77, 32] on img at bounding box center [81, 34] width 34 height 27
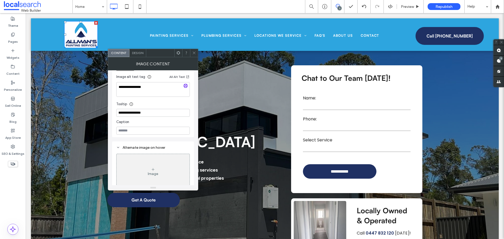
scroll to position [178, 0]
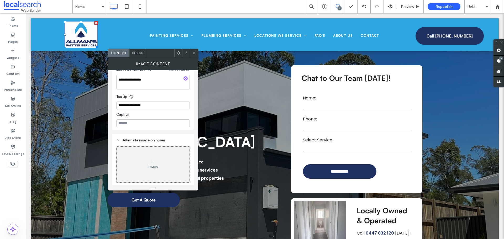
click at [195, 51] on span at bounding box center [194, 53] width 4 height 8
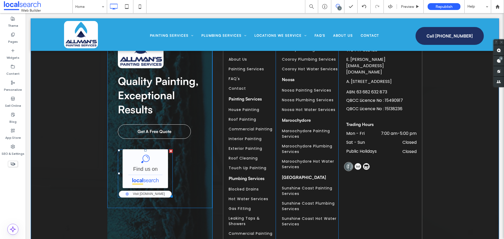
scroll to position [2020, 0]
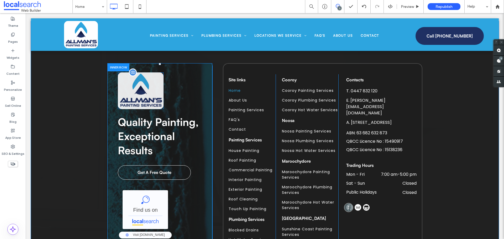
click at [139, 91] on img at bounding box center [141, 91] width 46 height 37
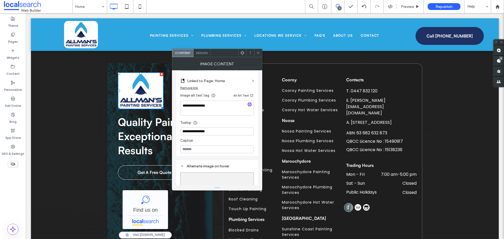
scroll to position [178, 0]
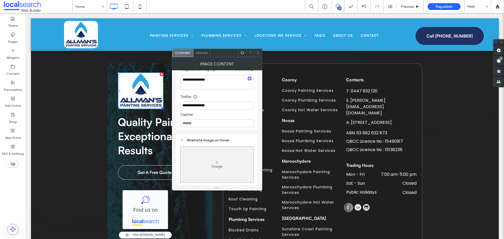
click at [257, 50] on span at bounding box center [258, 53] width 4 height 8
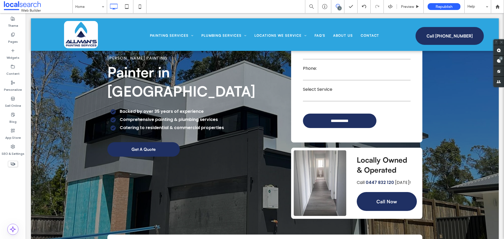
scroll to position [0, 0]
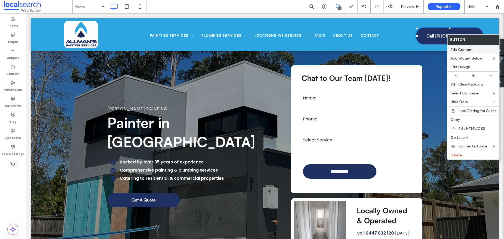
click at [457, 52] on span "Edit Content" at bounding box center [462, 50] width 22 height 4
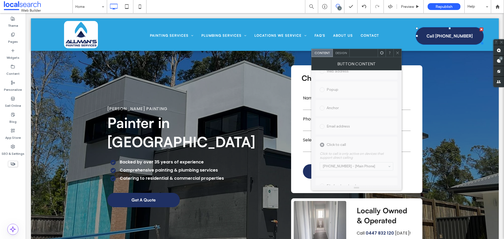
scroll to position [117, 0]
click at [397, 55] on icon at bounding box center [398, 53] width 4 height 4
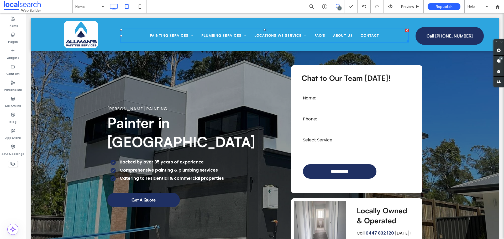
click at [129, 7] on icon at bounding box center [127, 6] width 11 height 11
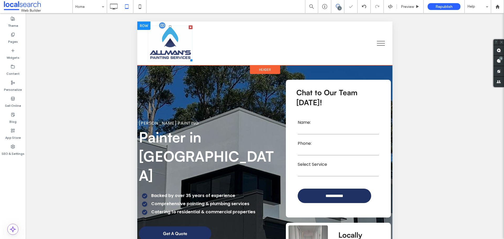
click at [168, 38] on img at bounding box center [170, 43] width 45 height 36
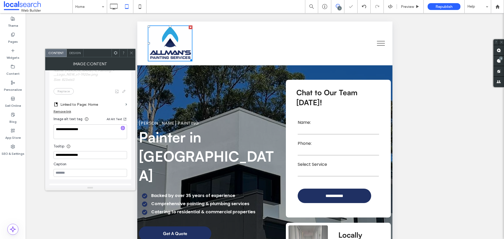
scroll to position [131, 0]
click at [132, 49] on span at bounding box center [132, 53] width 4 height 8
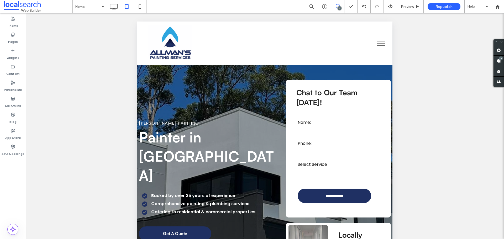
click at [377, 39] on button "menu" at bounding box center [381, 44] width 14 height 14
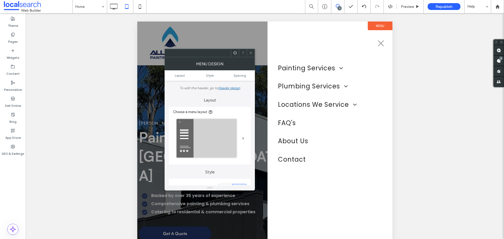
click at [249, 51] on div at bounding box center [251, 53] width 8 height 8
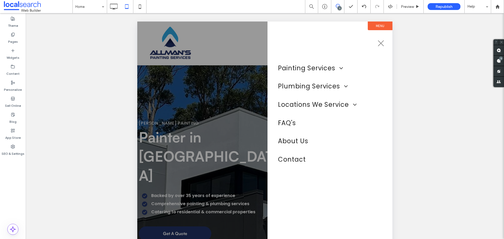
click at [230, 73] on div at bounding box center [264, 190] width 255 height 336
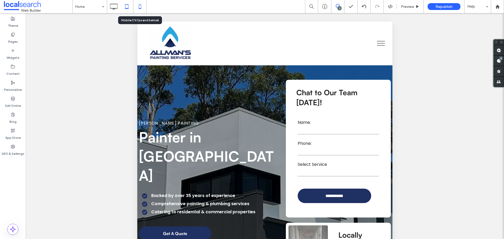
click at [139, 1] on icon at bounding box center [140, 6] width 11 height 11
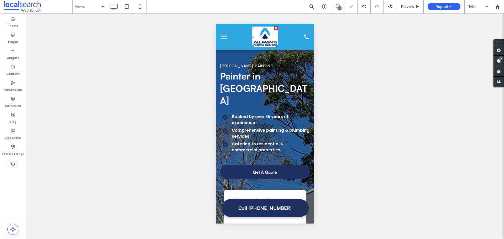
scroll to position [0, 0]
click at [261, 33] on img at bounding box center [265, 36] width 26 height 21
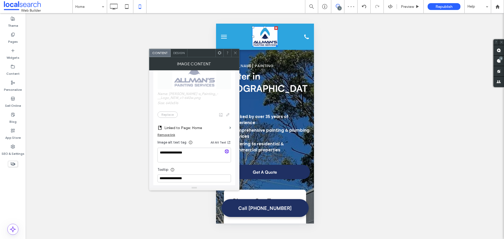
scroll to position [131, 0]
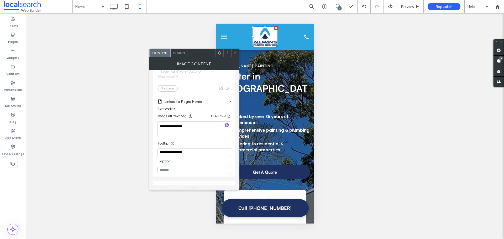
click at [237, 54] on icon at bounding box center [236, 53] width 4 height 4
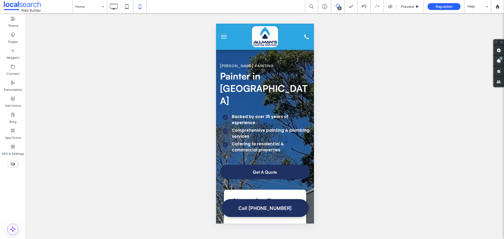
click at [225, 37] on span "menu" at bounding box center [224, 37] width 6 height 1
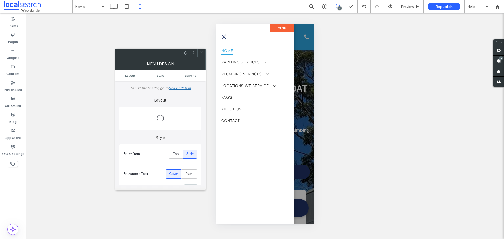
click at [301, 59] on div at bounding box center [265, 124] width 98 height 200
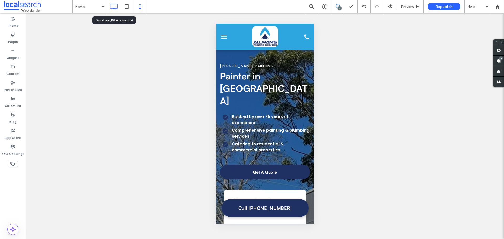
click at [114, 6] on icon at bounding box center [114, 6] width 11 height 11
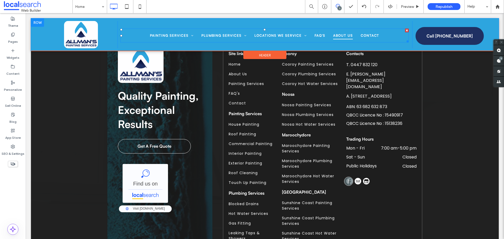
scroll to position [470, 0]
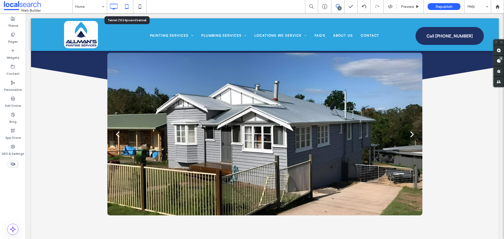
click at [127, 7] on icon at bounding box center [127, 6] width 11 height 11
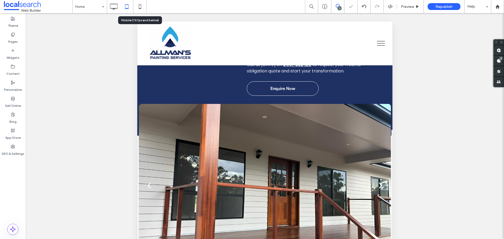
drag, startPoint x: 138, startPoint y: 4, endPoint x: 143, endPoint y: 16, distance: 12.7
click at [138, 4] on icon at bounding box center [140, 6] width 11 height 11
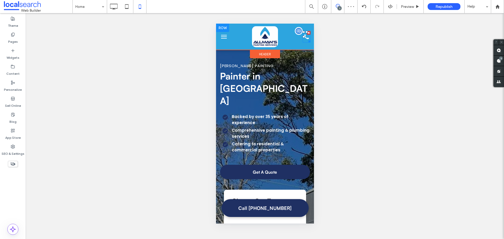
scroll to position [0, 0]
click at [303, 37] on icon "Phone Icon" at bounding box center [307, 37] width 8 height 12
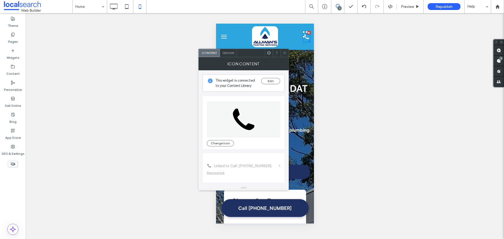
click at [287, 53] on div at bounding box center [285, 53] width 8 height 8
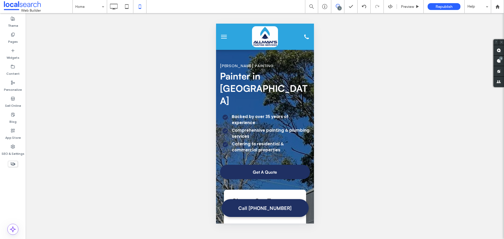
click at [223, 38] on button "menu" at bounding box center [224, 37] width 11 height 11
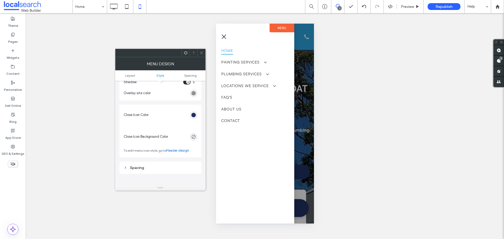
scroll to position [193, 0]
click at [200, 55] on span at bounding box center [202, 53] width 4 height 8
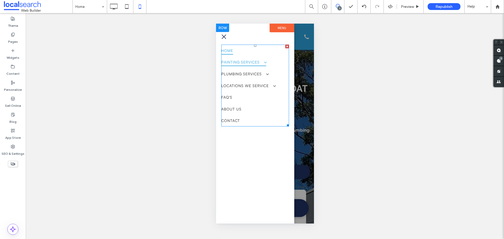
click at [236, 59] on span "Painting Services" at bounding box center [243, 62] width 45 height 8
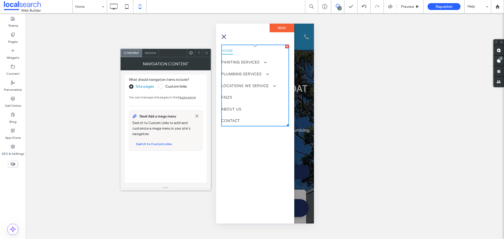
click at [153, 55] on div "Design" at bounding box center [150, 53] width 17 height 8
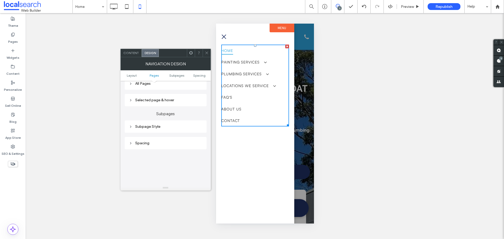
scroll to position [158, 0]
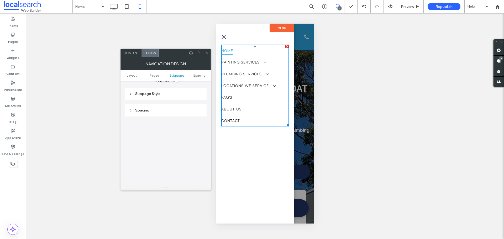
click at [152, 93] on div "Subpage Style" at bounding box center [166, 94] width 74 height 4
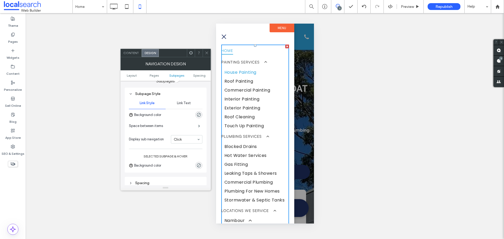
click at [207, 55] on span at bounding box center [207, 53] width 4 height 8
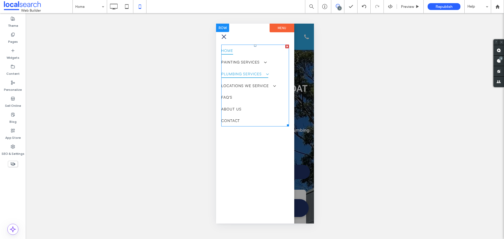
scroll to position [0, 0]
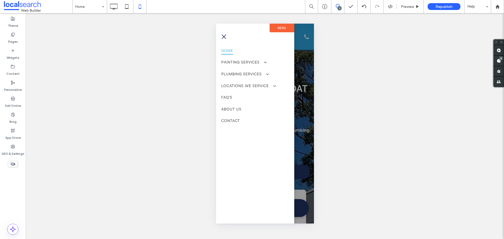
click at [295, 66] on div at bounding box center [265, 124] width 98 height 200
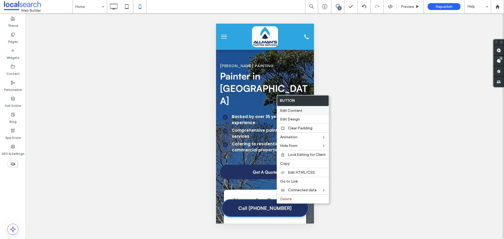
click at [296, 113] on div "Edit Content" at bounding box center [303, 110] width 52 height 9
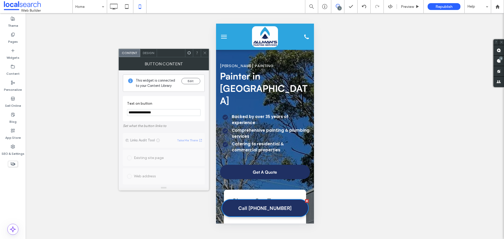
scroll to position [117, 0]
click at [207, 51] on icon at bounding box center [205, 53] width 4 height 4
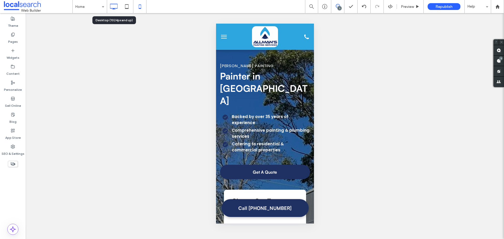
click at [118, 7] on icon at bounding box center [114, 6] width 11 height 11
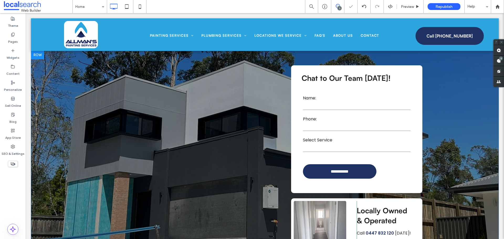
scroll to position [0, 0]
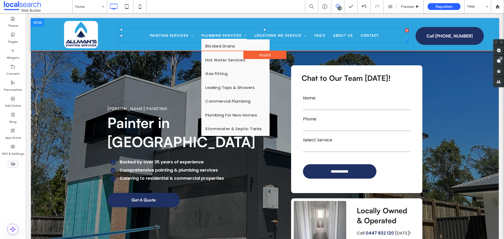
click at [198, 35] on link "Plumbing Services" at bounding box center [224, 36] width 53 height 8
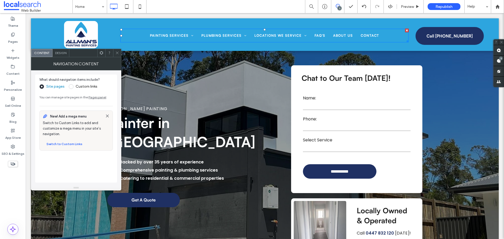
drag, startPoint x: 120, startPoint y: 54, endPoint x: 97, endPoint y: 5, distance: 53.6
click at [120, 54] on div at bounding box center [117, 53] width 8 height 8
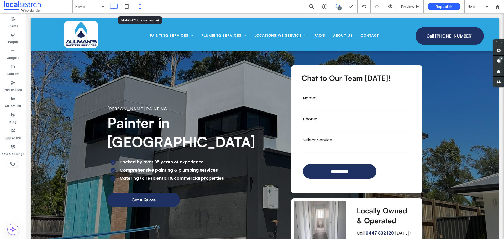
click at [138, 11] on icon at bounding box center [140, 6] width 11 height 11
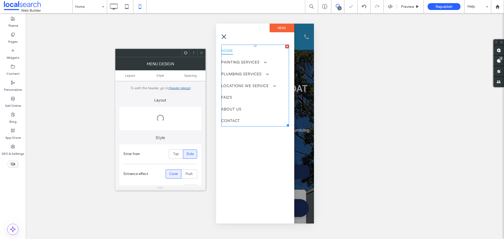
click at [233, 83] on span "Locations We Service" at bounding box center [248, 86] width 54 height 8
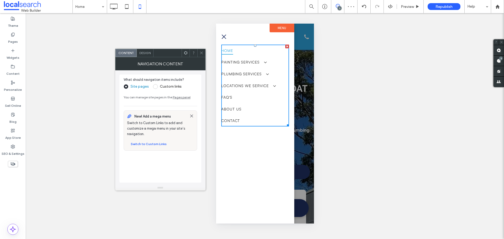
click at [199, 51] on div at bounding box center [202, 53] width 8 height 8
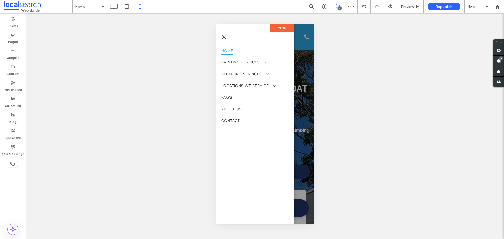
click at [296, 49] on div at bounding box center [265, 124] width 98 height 200
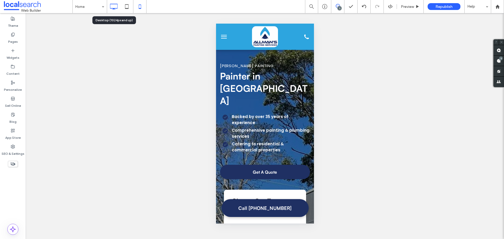
click at [113, 4] on use at bounding box center [114, 7] width 8 height 6
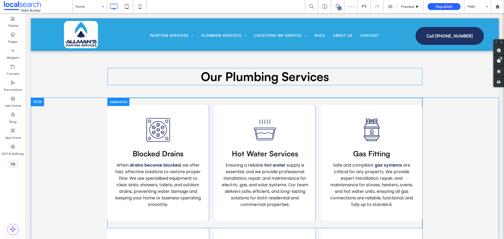
scroll to position [1103, 0]
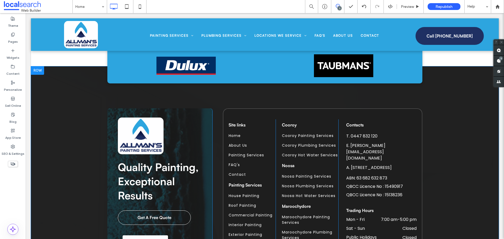
scroll to position [1944, 0]
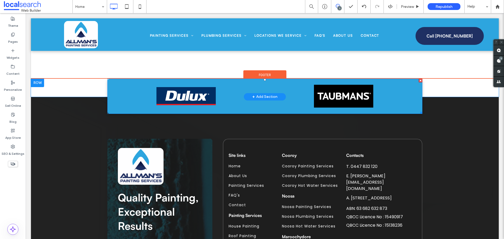
click at [190, 88] on span at bounding box center [264, 96] width 315 height 35
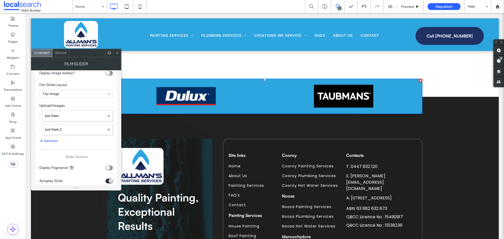
scroll to position [0, 0]
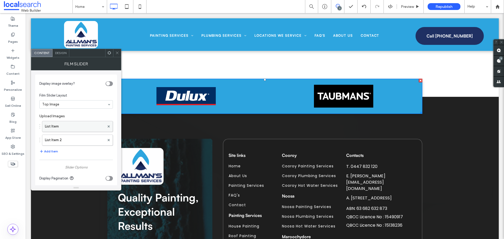
click at [79, 127] on label "List Item" at bounding box center [75, 126] width 60 height 11
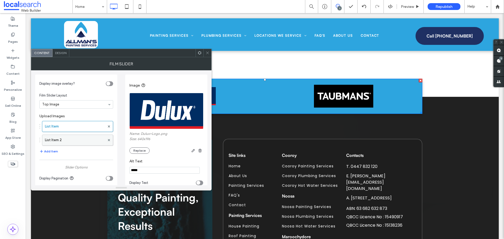
click at [66, 137] on label "List Item 2" at bounding box center [75, 140] width 60 height 11
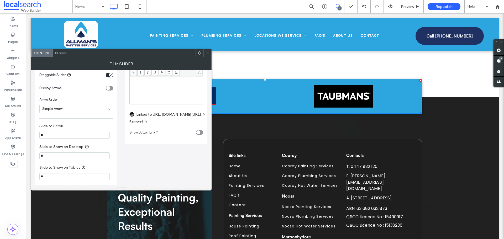
scroll to position [203, 0]
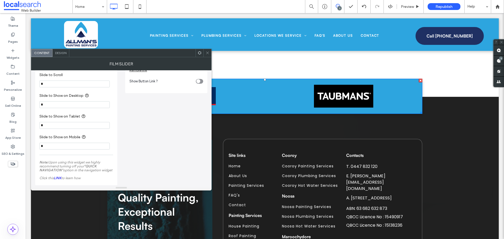
click at [208, 53] on use at bounding box center [207, 53] width 3 height 3
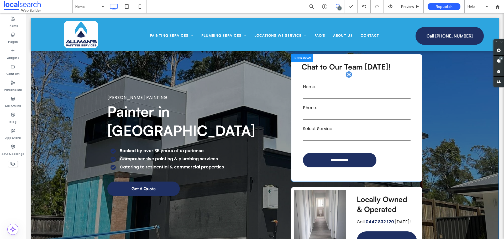
scroll to position [0, 0]
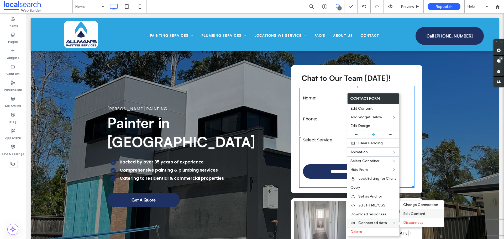
click at [407, 215] on span "Edit Content" at bounding box center [415, 214] width 22 height 4
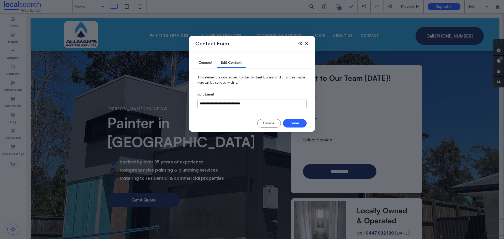
click at [210, 61] on span "Connect" at bounding box center [206, 63] width 14 height 4
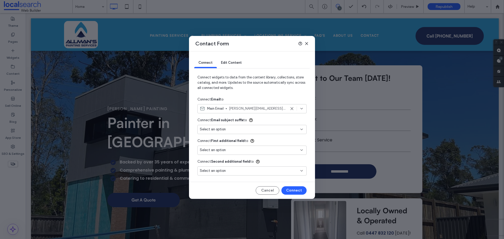
click at [308, 43] on icon at bounding box center [307, 44] width 4 height 4
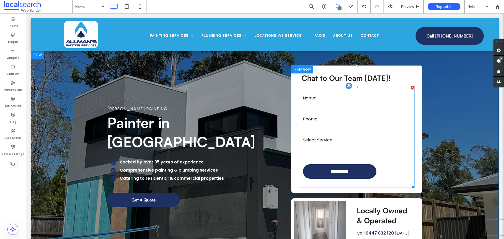
click at [314, 96] on label "Name:" at bounding box center [357, 98] width 108 height 6
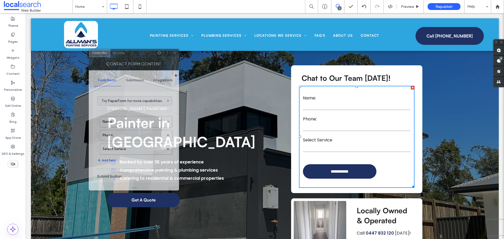
drag, startPoint x: 253, startPoint y: 55, endPoint x: 141, endPoint y: 58, distance: 112.0
click at [145, 55] on div at bounding box center [141, 53] width 28 height 8
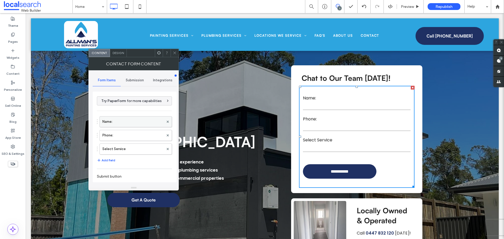
click at [139, 126] on label "Name:" at bounding box center [132, 122] width 61 height 11
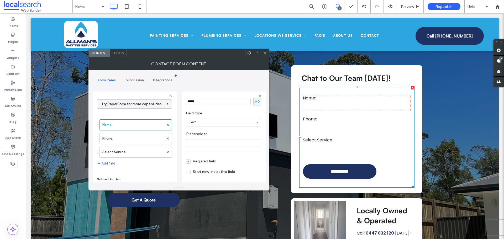
scroll to position [37, 0]
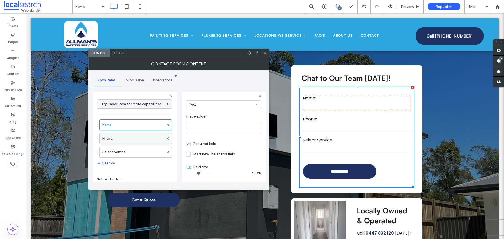
click at [136, 137] on label "Phone:" at bounding box center [132, 138] width 61 height 11
click at [132, 150] on label "Select Service" at bounding box center [132, 152] width 61 height 11
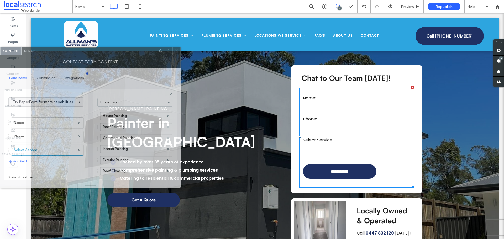
drag, startPoint x: 145, startPoint y: 56, endPoint x: 50, endPoint y: 54, distance: 94.3
click at [50, 54] on div at bounding box center [97, 51] width 118 height 8
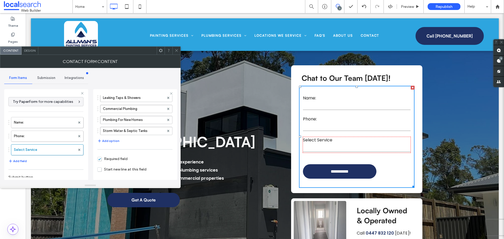
scroll to position [183, 0]
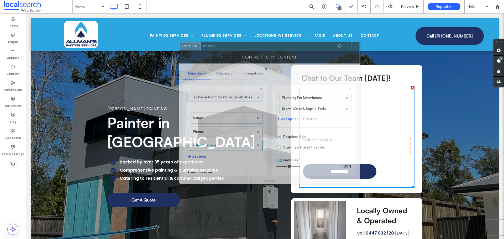
drag, startPoint x: 120, startPoint y: 53, endPoint x: 299, endPoint y: 48, distance: 179.2
click at [299, 48] on div at bounding box center [277, 46] width 118 height 8
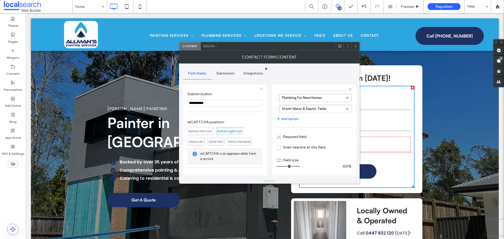
scroll to position [96, 0]
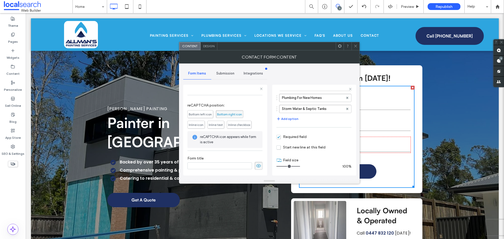
drag, startPoint x: 223, startPoint y: 73, endPoint x: 221, endPoint y: 79, distance: 6.3
click at [223, 73] on span "Submission" at bounding box center [225, 73] width 18 height 4
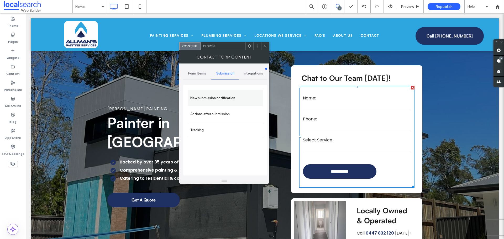
click at [213, 101] on label "New submission notification" at bounding box center [225, 98] width 70 height 11
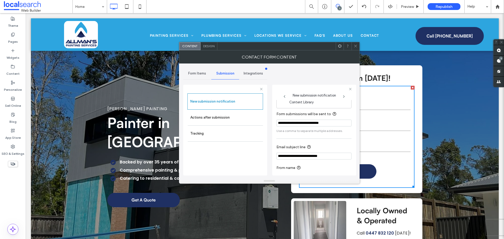
scroll to position [27, 0]
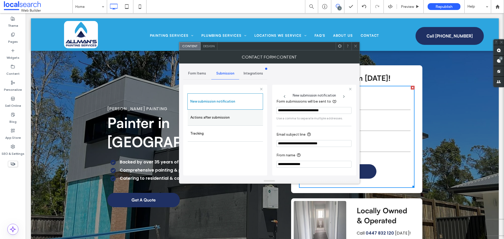
click at [218, 114] on label "Actions after submission" at bounding box center [225, 117] width 70 height 11
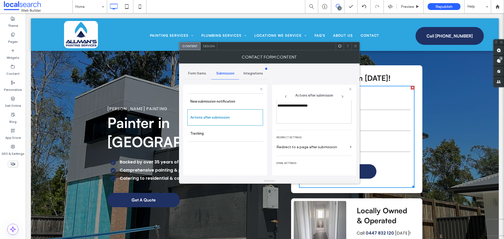
scroll to position [91, 0]
click at [357, 48] on icon at bounding box center [356, 46] width 4 height 4
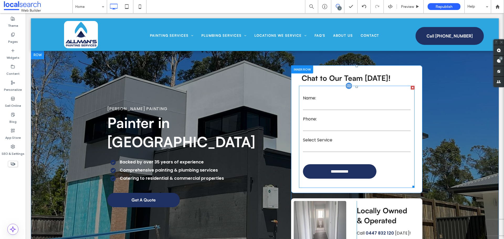
click at [336, 92] on form "**********" at bounding box center [357, 137] width 116 height 102
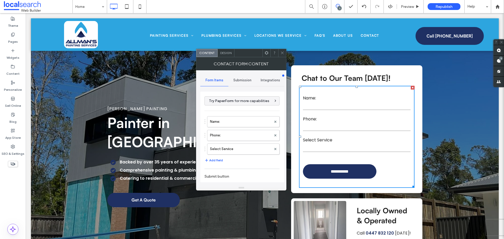
click at [231, 55] on div "Design" at bounding box center [226, 53] width 17 height 8
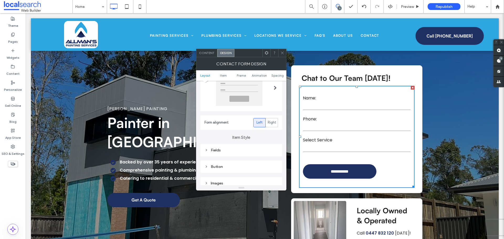
scroll to position [79, 0]
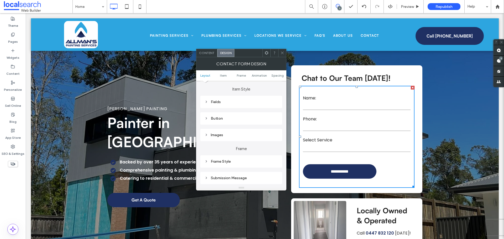
click at [224, 106] on div "Fields" at bounding box center [241, 102] width 82 height 12
click at [238, 103] on div "Fields" at bounding box center [242, 102] width 74 height 4
click at [258, 113] on span "Field Text" at bounding box center [260, 111] width 16 height 4
drag, startPoint x: 249, startPoint y: 122, endPoint x: 246, endPoint y: 127, distance: 5.6
click at [249, 122] on label "Label" at bounding box center [239, 125] width 69 height 11
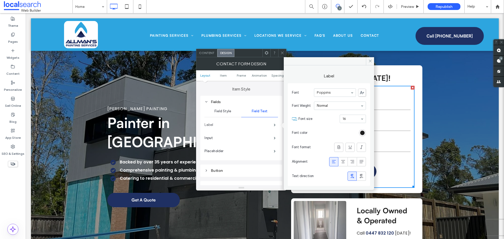
click at [245, 128] on label "Label" at bounding box center [239, 125] width 69 height 11
click at [240, 137] on label "Input" at bounding box center [239, 138] width 69 height 11
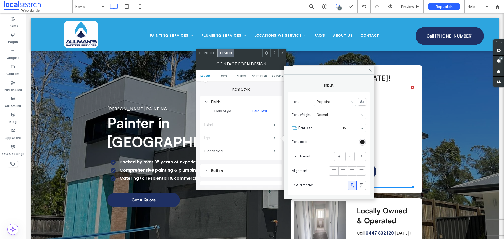
click at [235, 149] on label "Placeholder" at bounding box center [239, 151] width 69 height 11
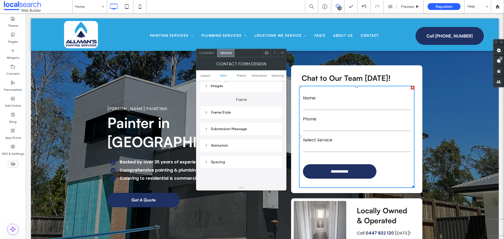
scroll to position [184, 0]
click at [231, 124] on div "Submission Message" at bounding box center [242, 125] width 74 height 4
click at [280, 53] on div at bounding box center [282, 53] width 8 height 8
